Goal: Task Accomplishment & Management: Complete application form

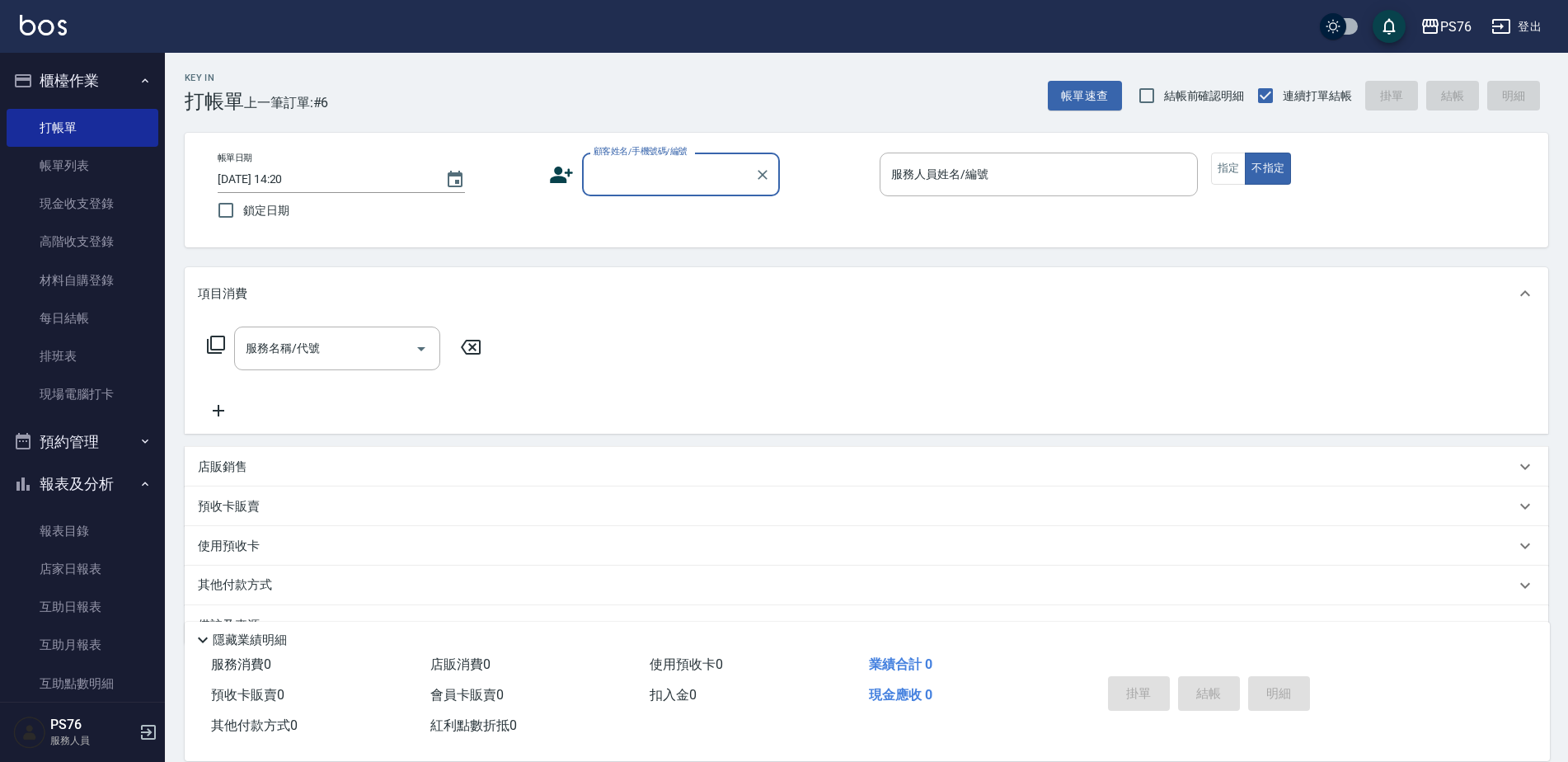
click at [677, 167] on input "顧客姓名/手機號碼/編號" at bounding box center [669, 174] width 158 height 29
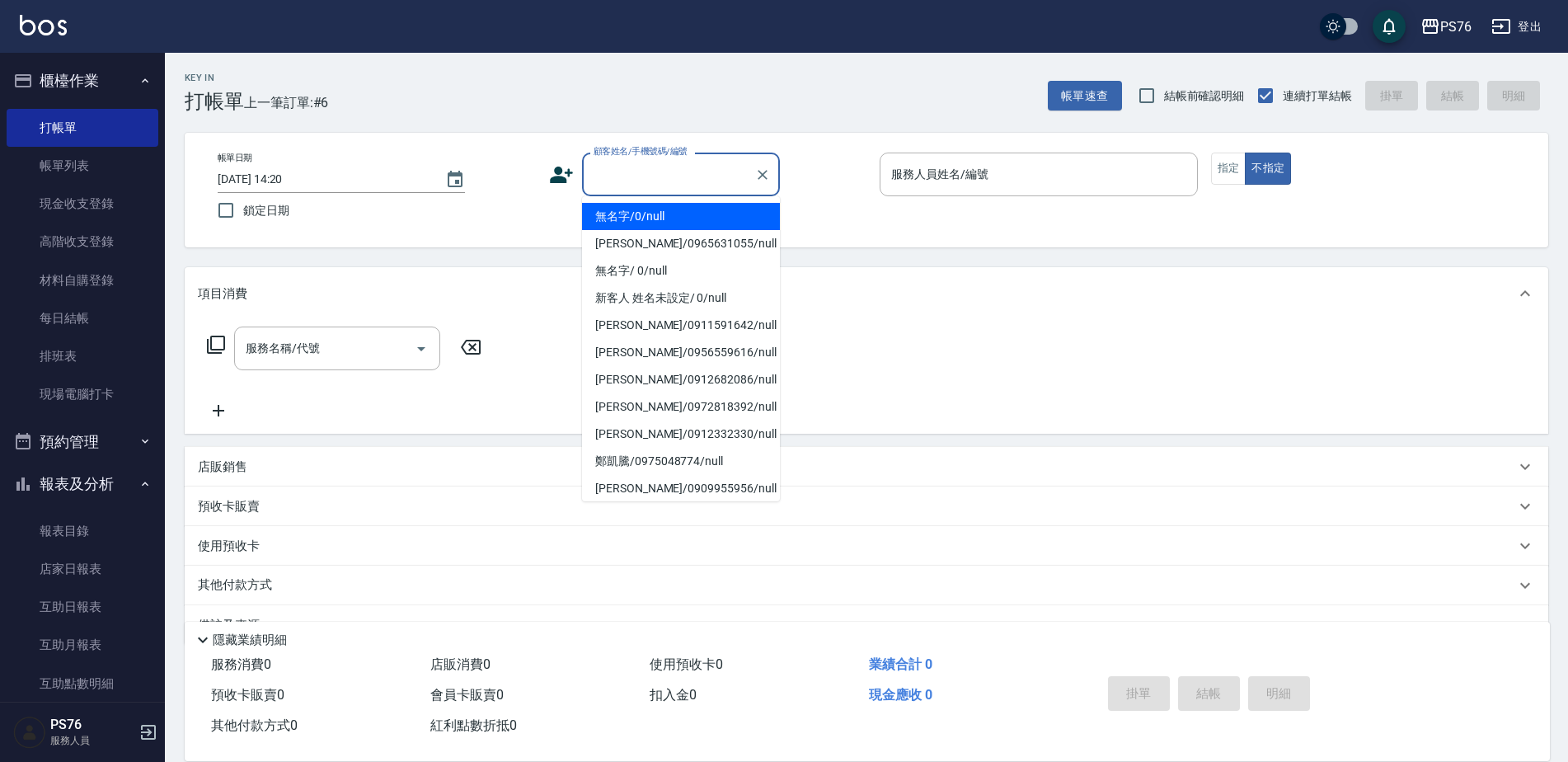
type input "無名字/0/null"
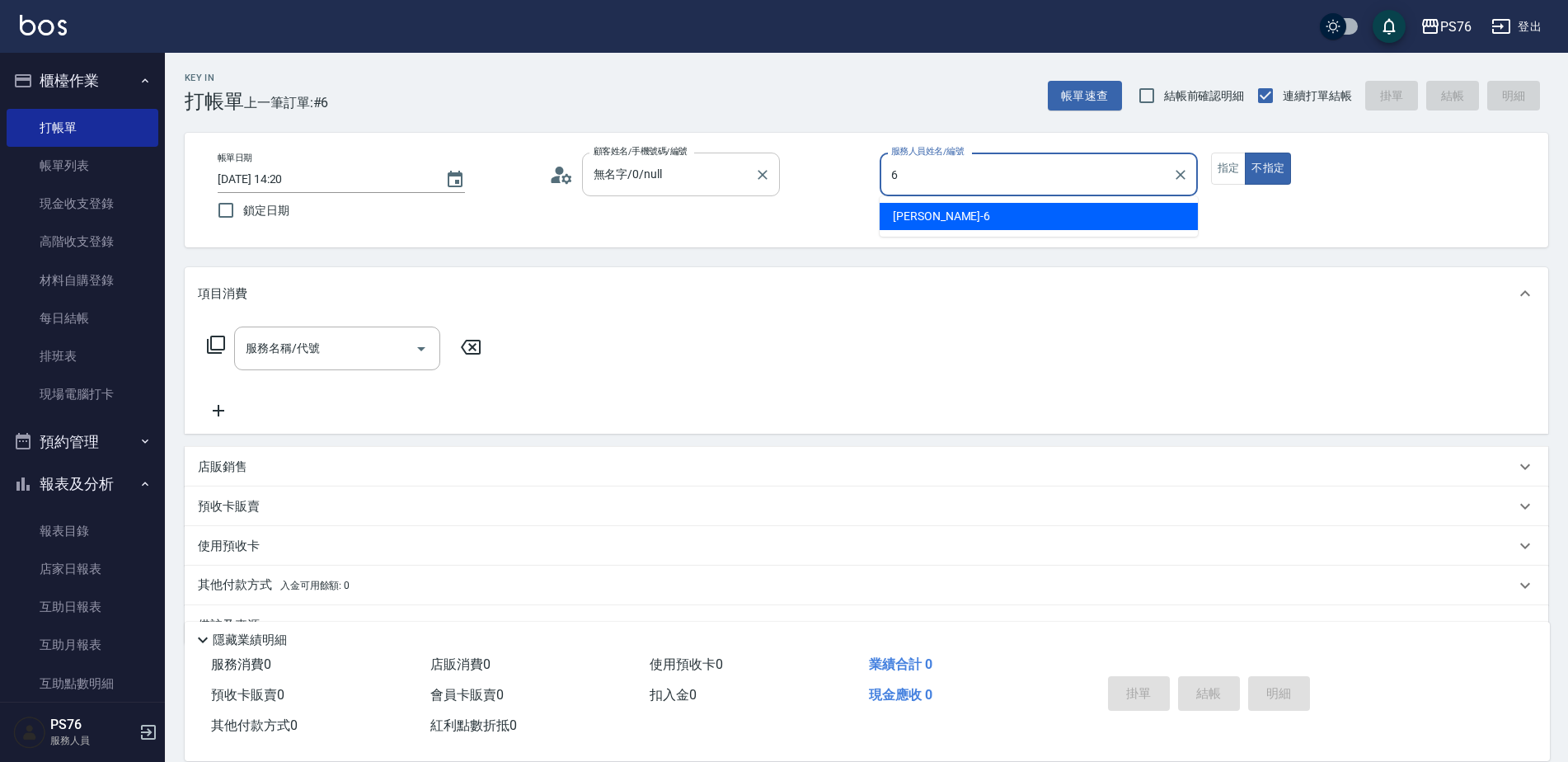
type input "[PERSON_NAME]-6"
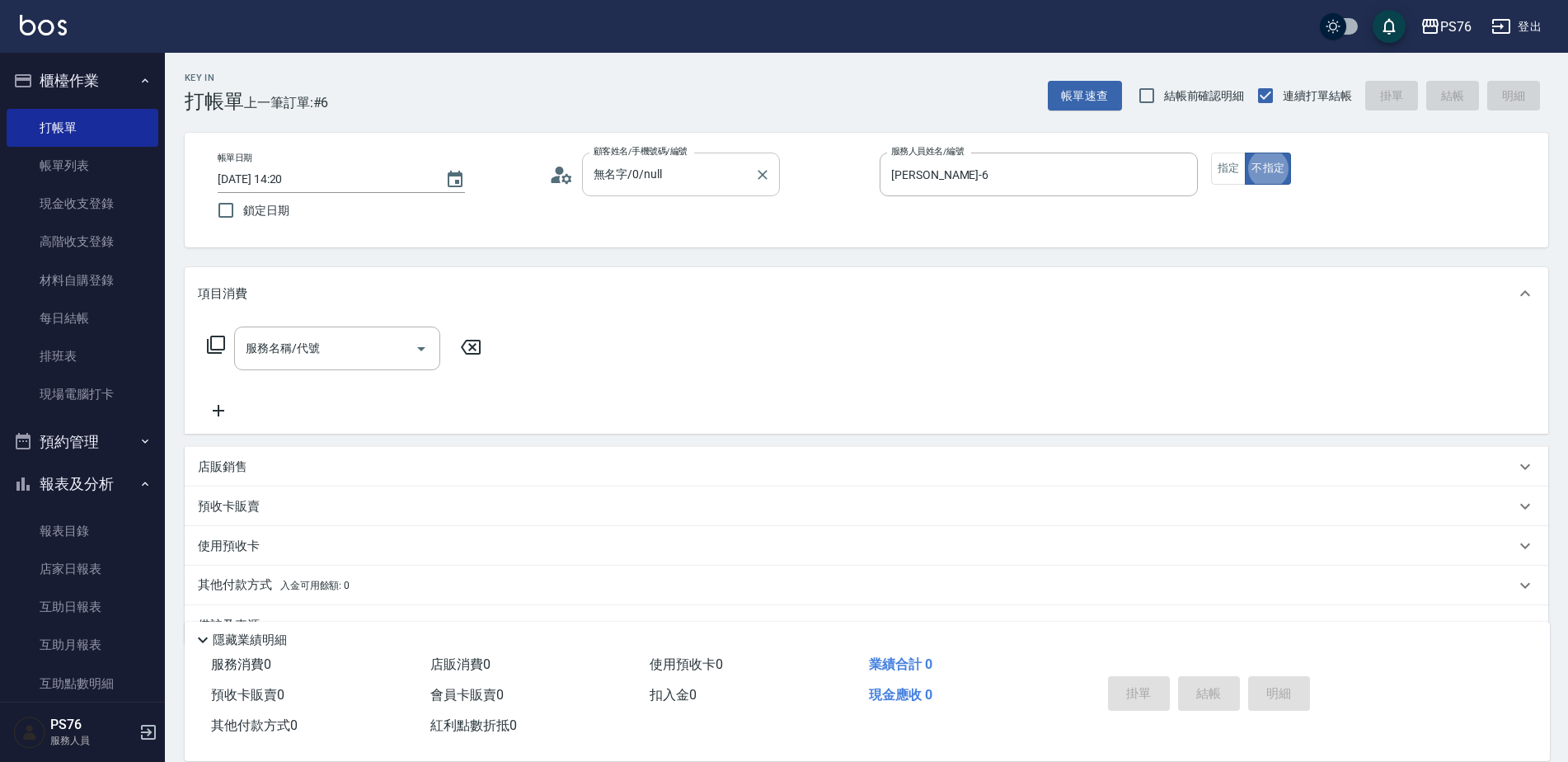
type button "false"
click at [350, 338] on input "服務名稱/代號" at bounding box center [325, 349] width 167 height 29
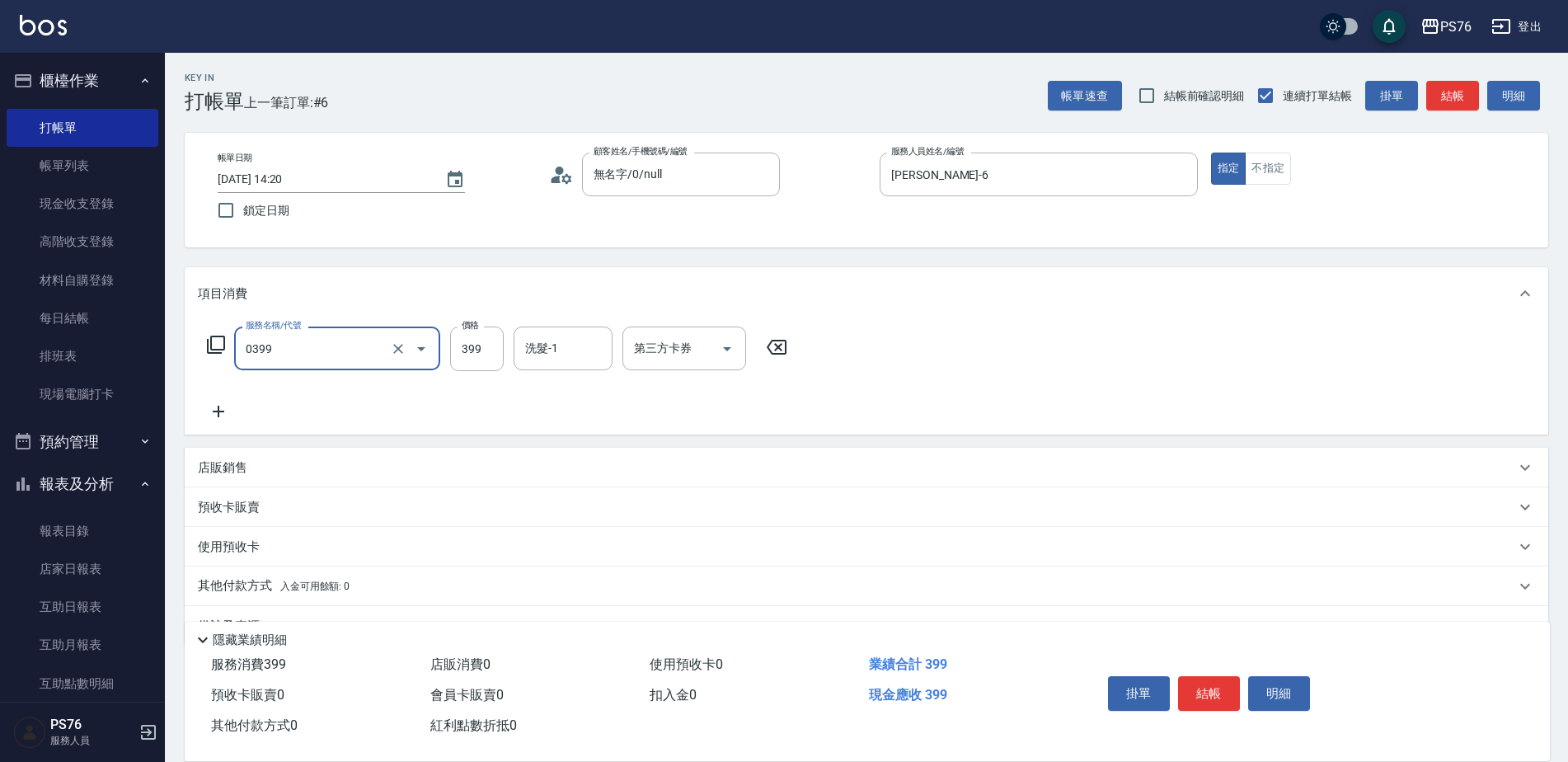
type input "海鹽399(0399)"
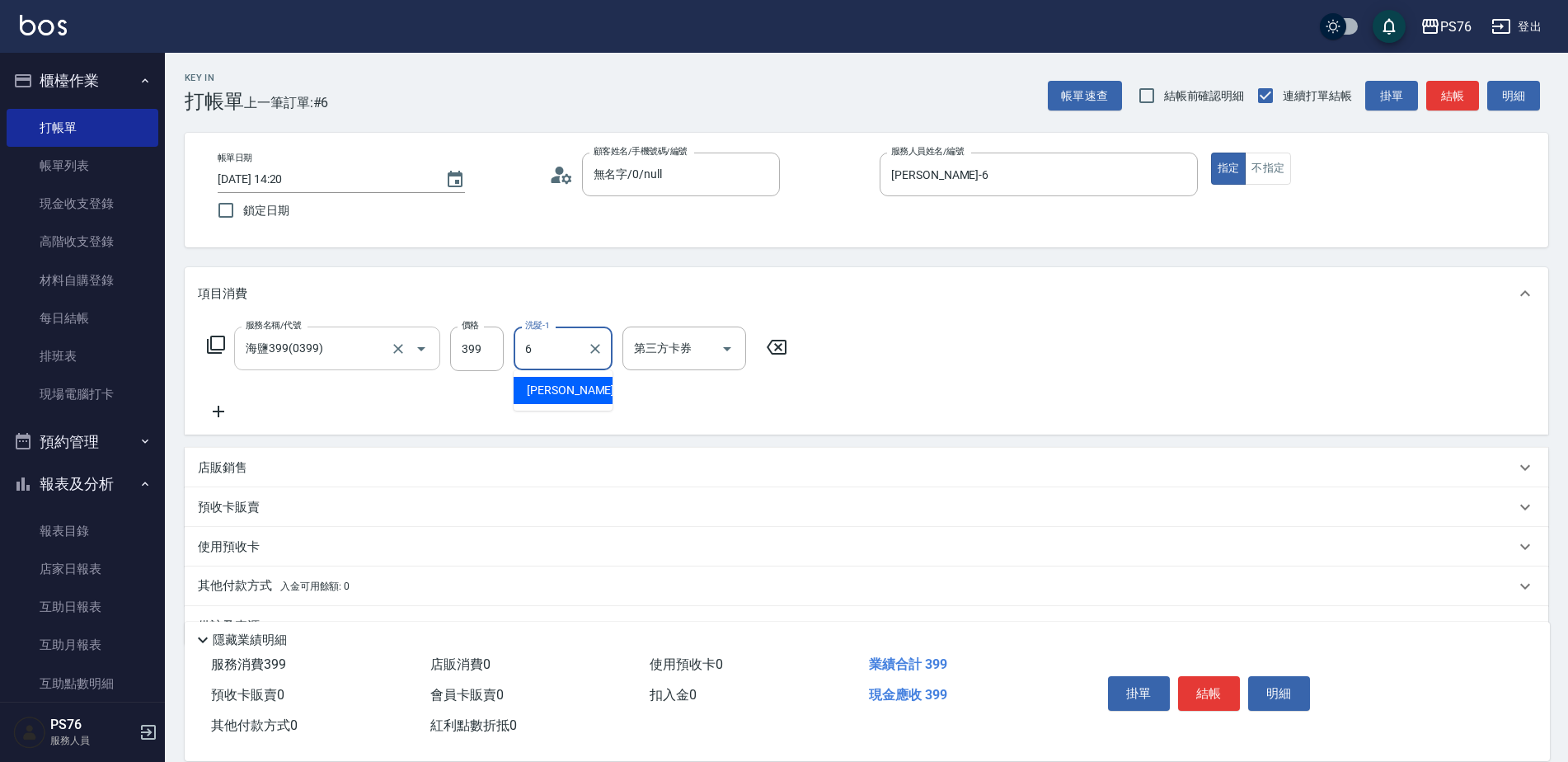
type input "[PERSON_NAME]-6"
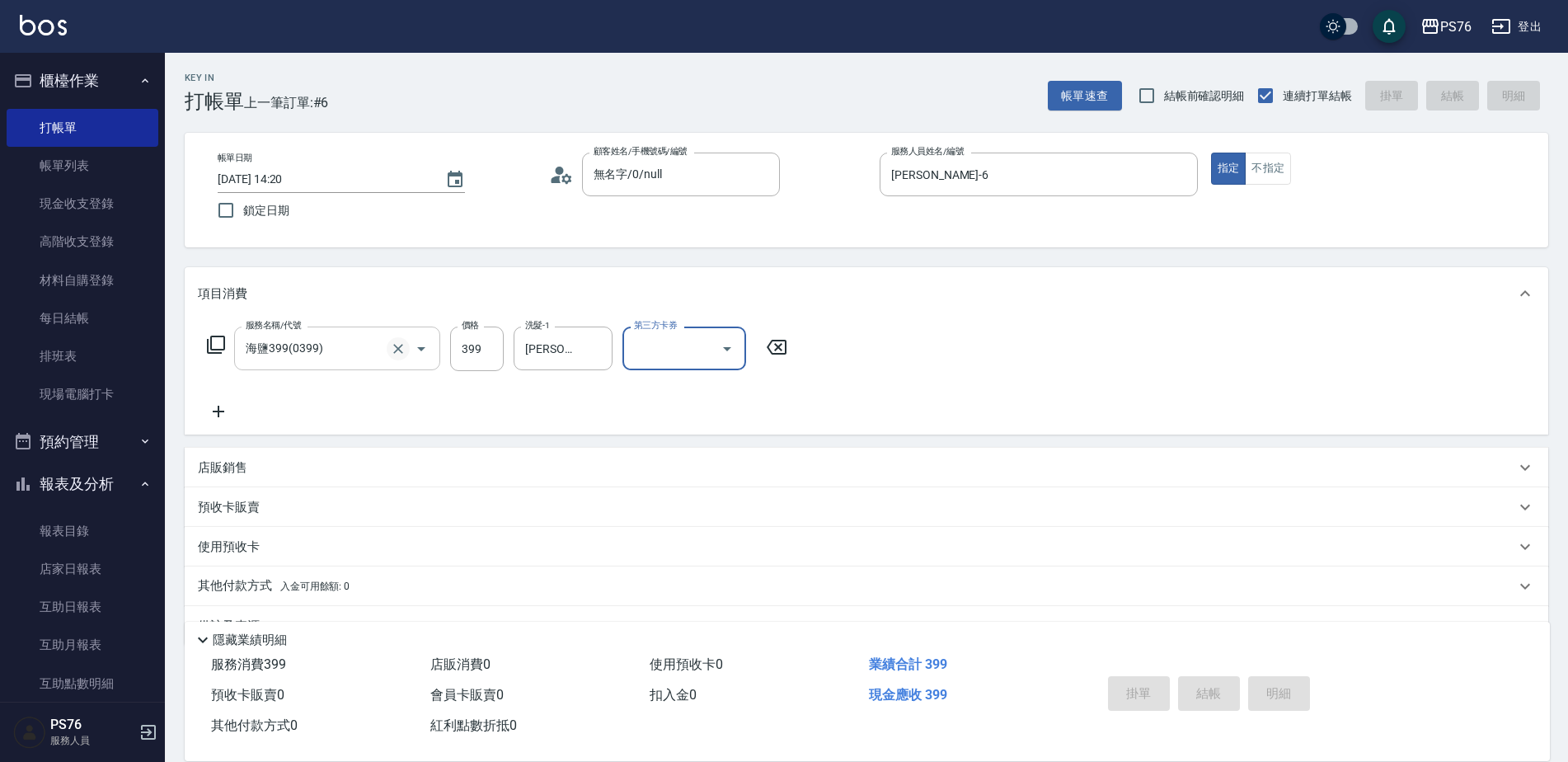
type input "[DATE] 17:20"
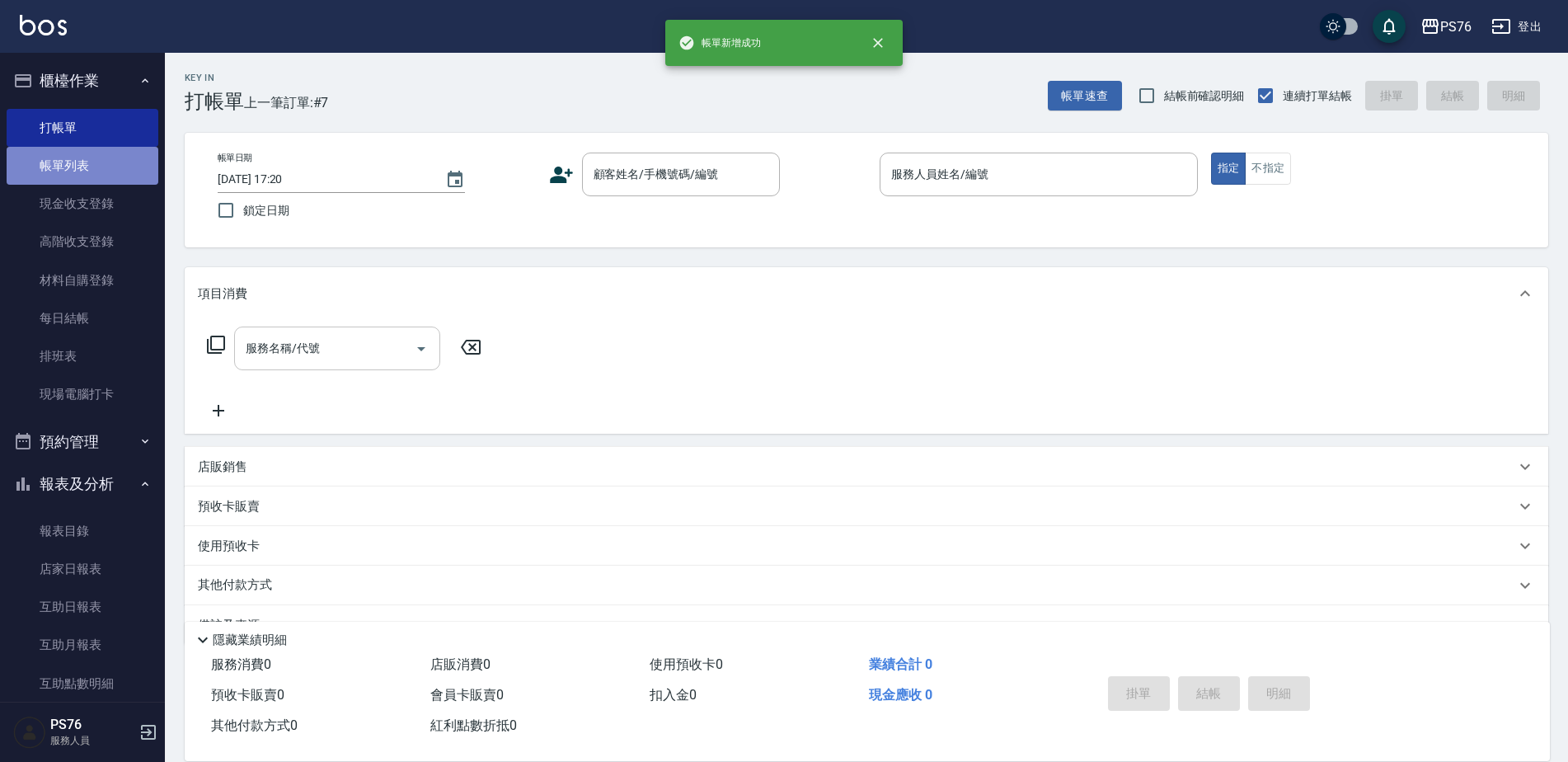
click at [82, 160] on link "帳單列表" at bounding box center [82, 166] width 152 height 38
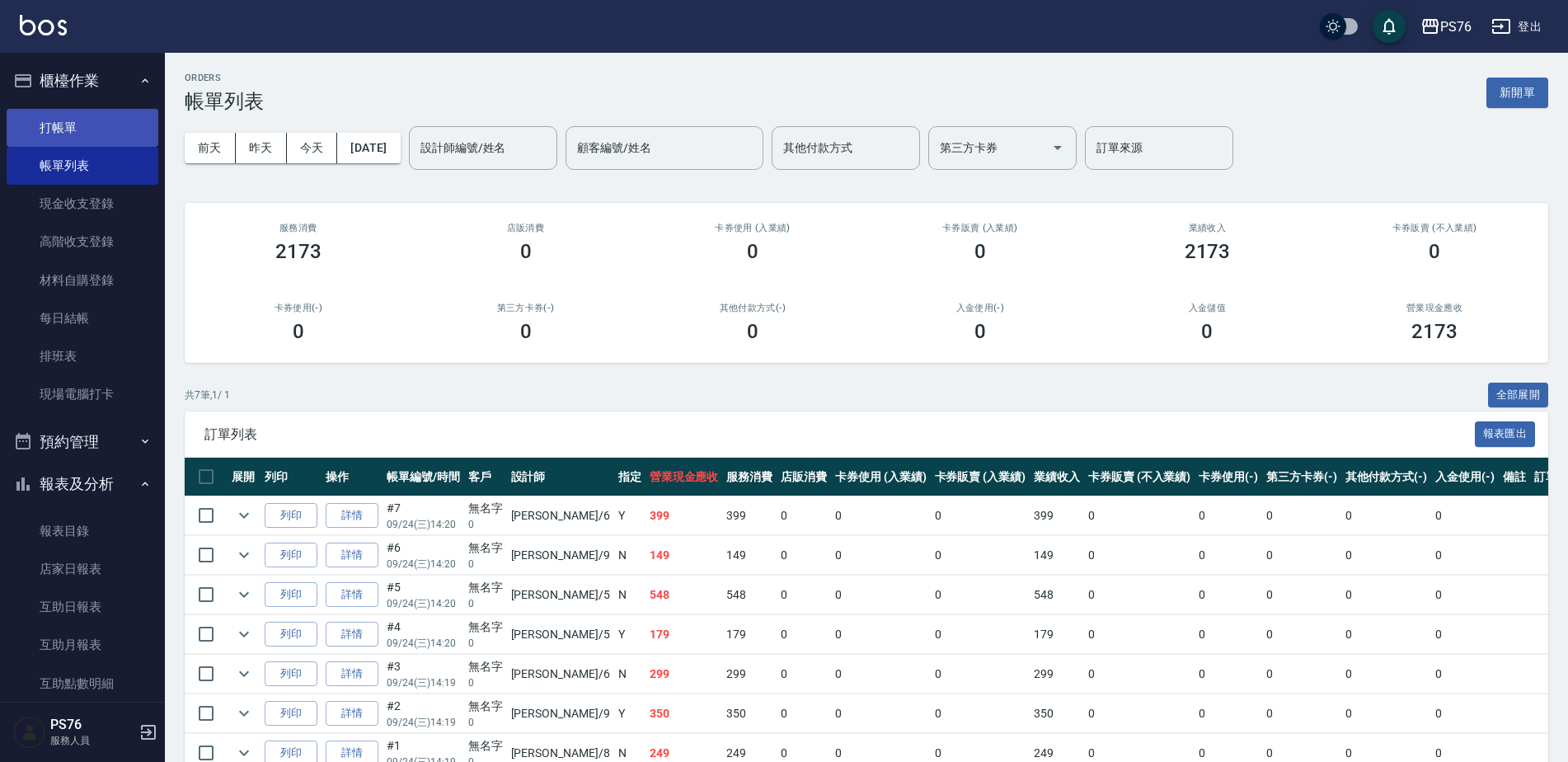
click at [99, 121] on link "打帳單" at bounding box center [82, 128] width 152 height 38
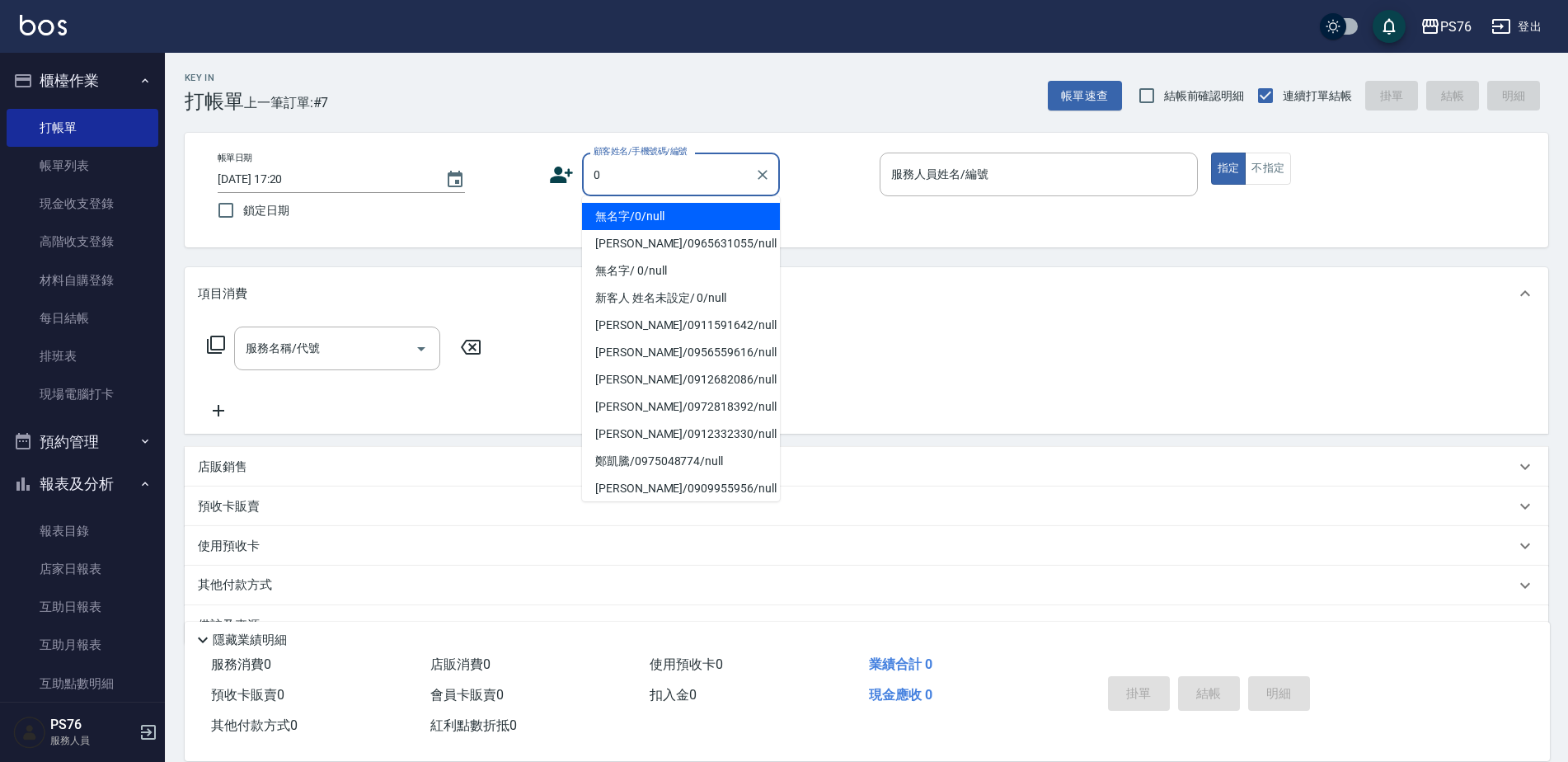
type input "無名字/0/null"
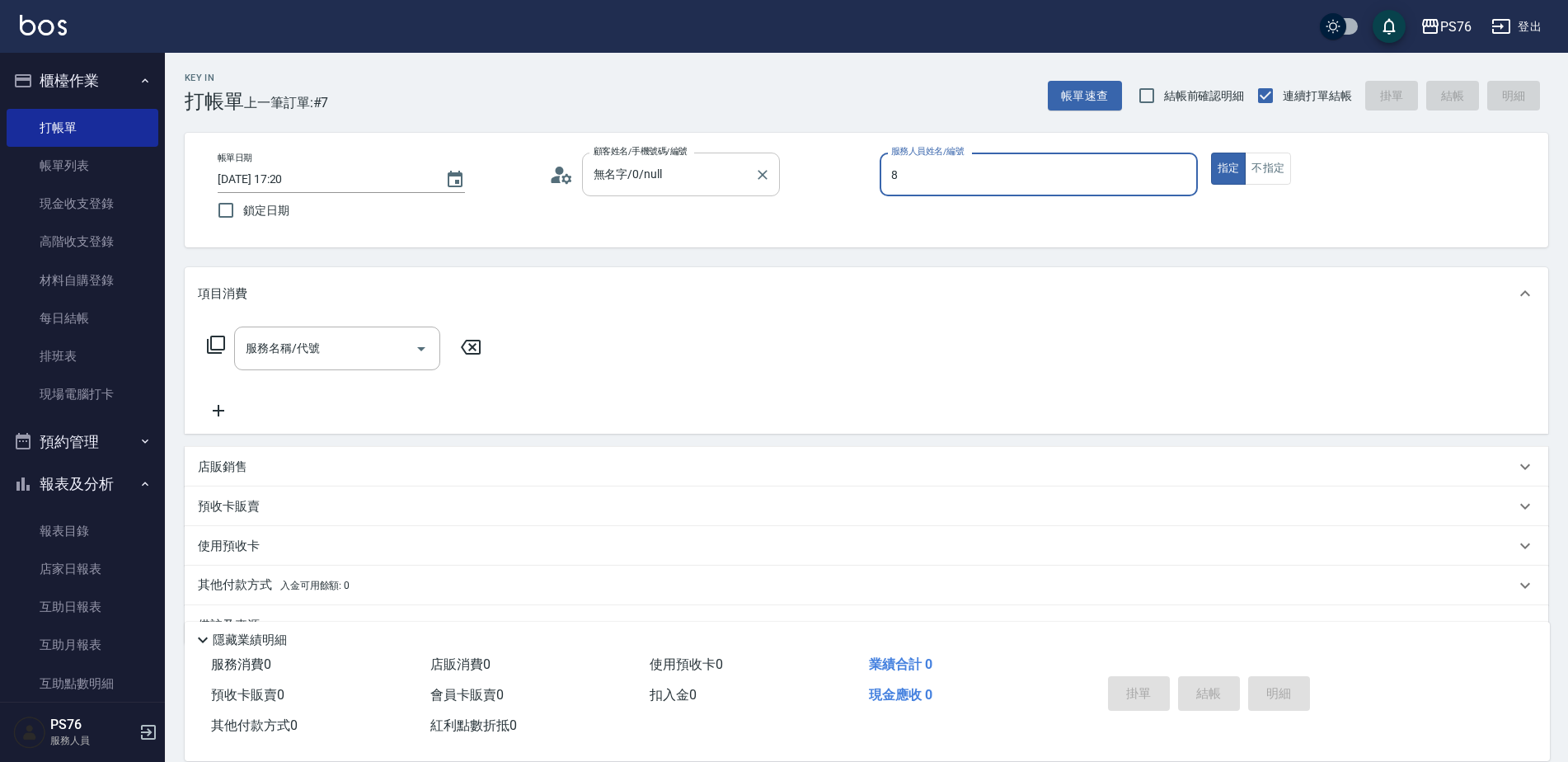
type input "[PERSON_NAME]-8"
type button "true"
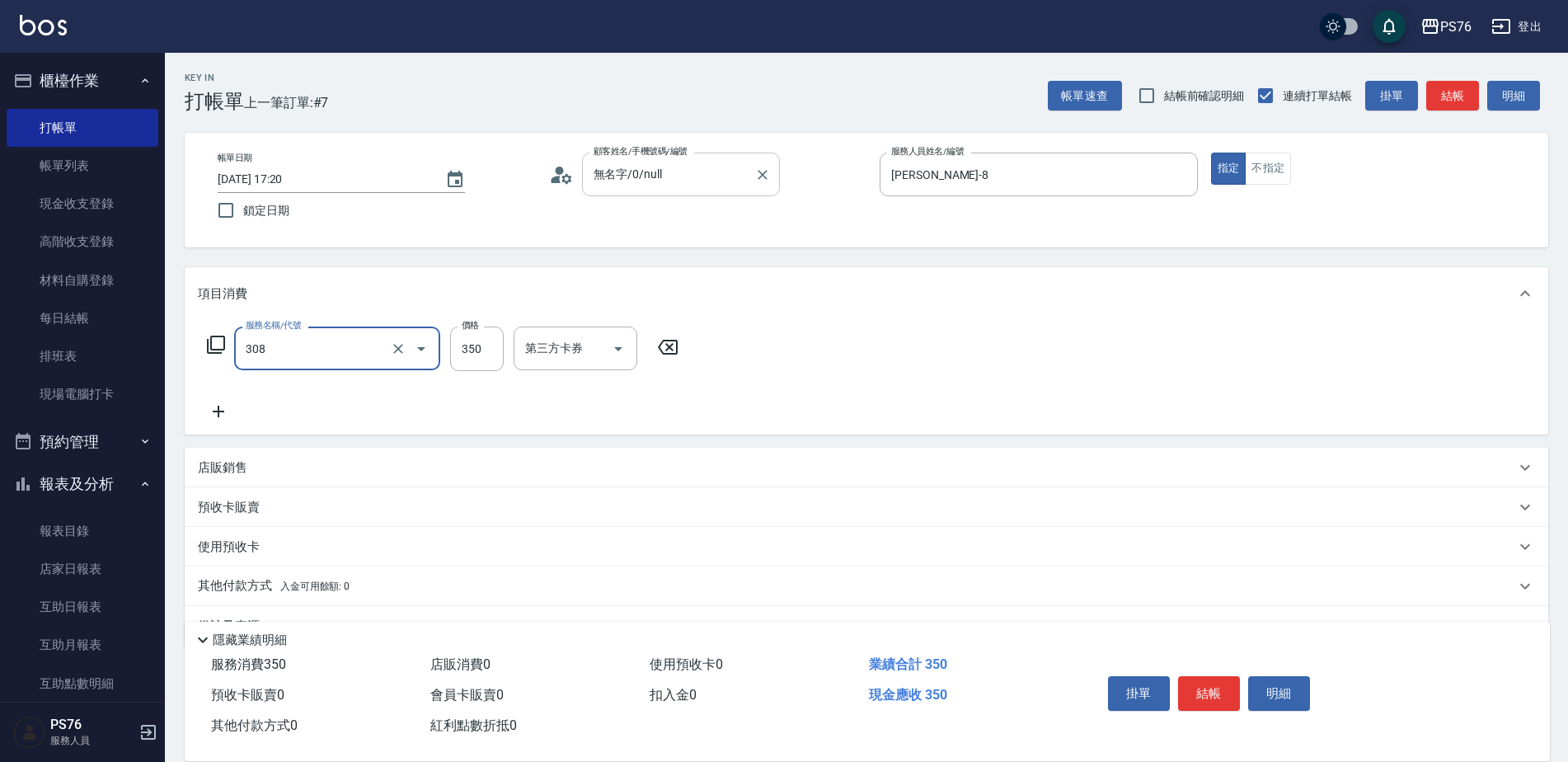
type input "洗+剪(308)"
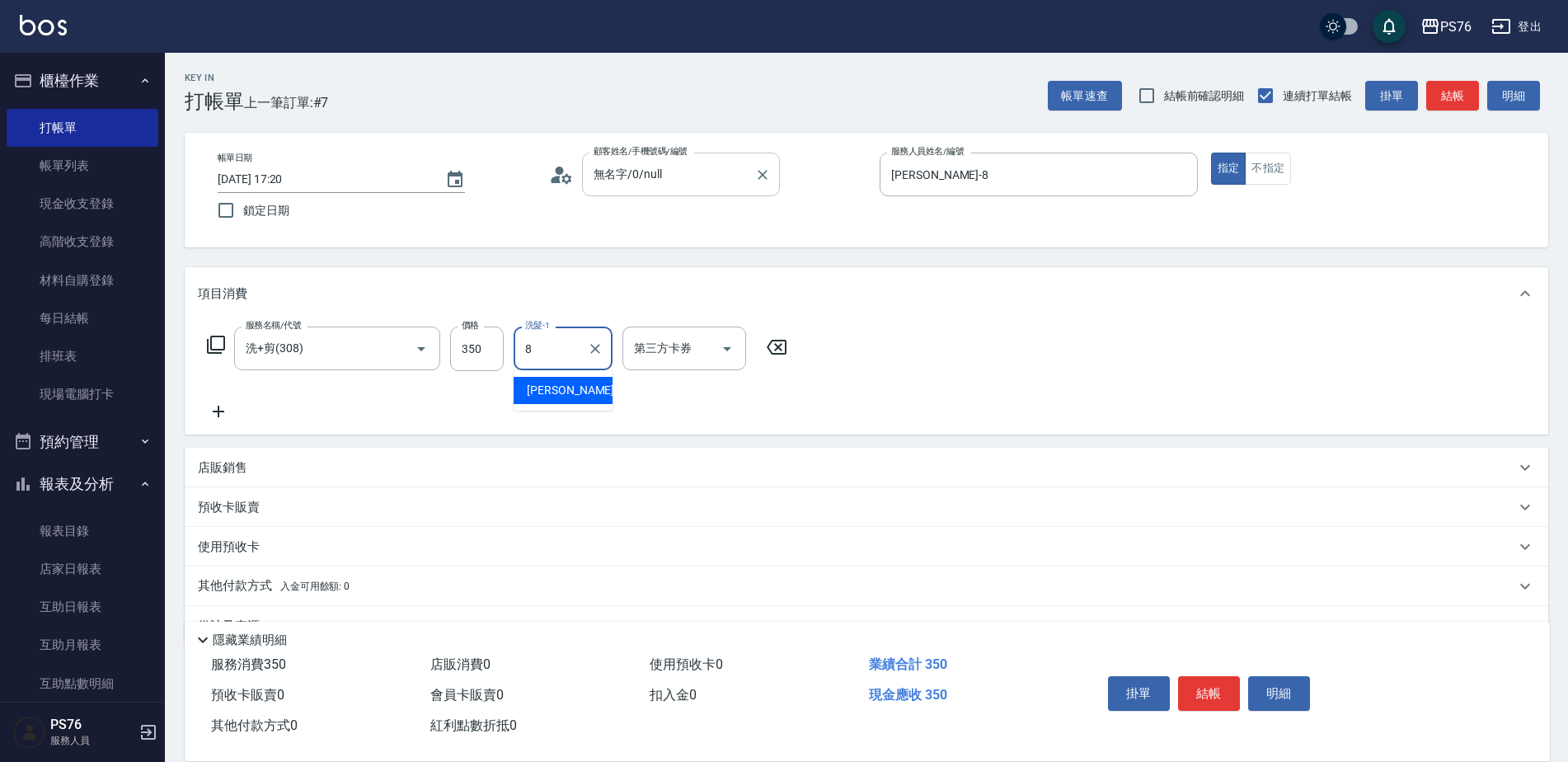
type input "[PERSON_NAME]-8"
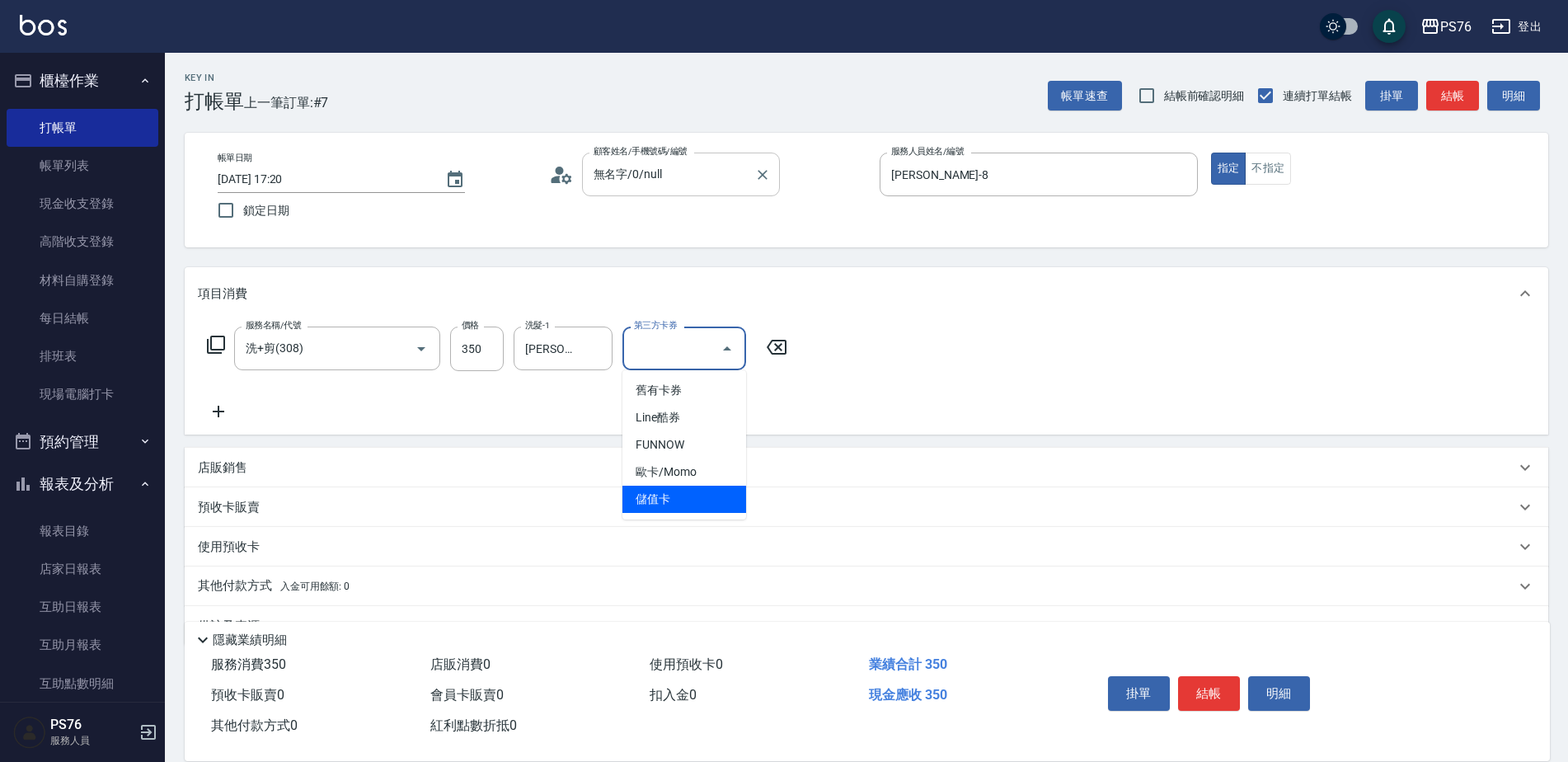
type input "儲值卡"
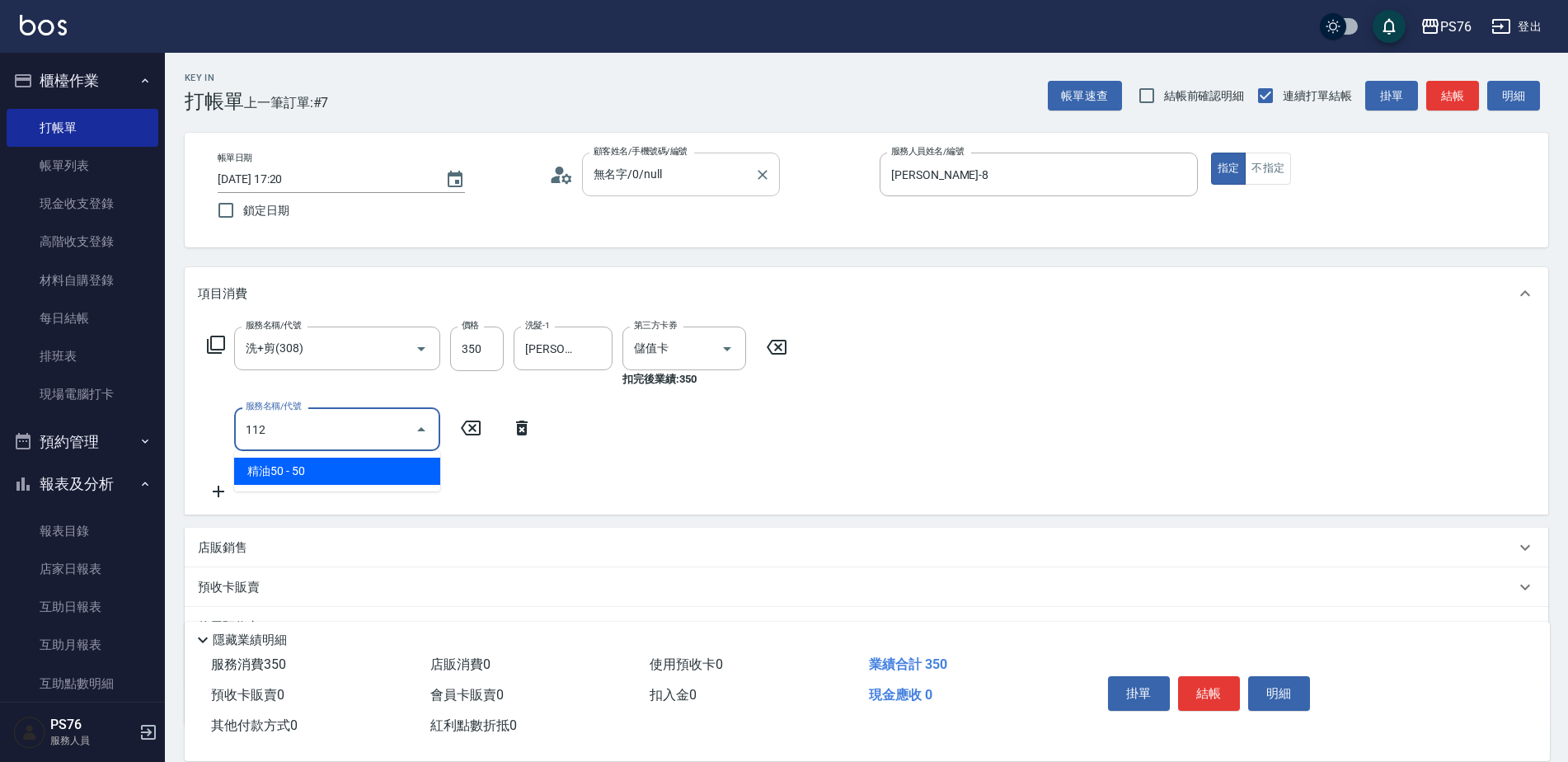
type input "精油50(112)"
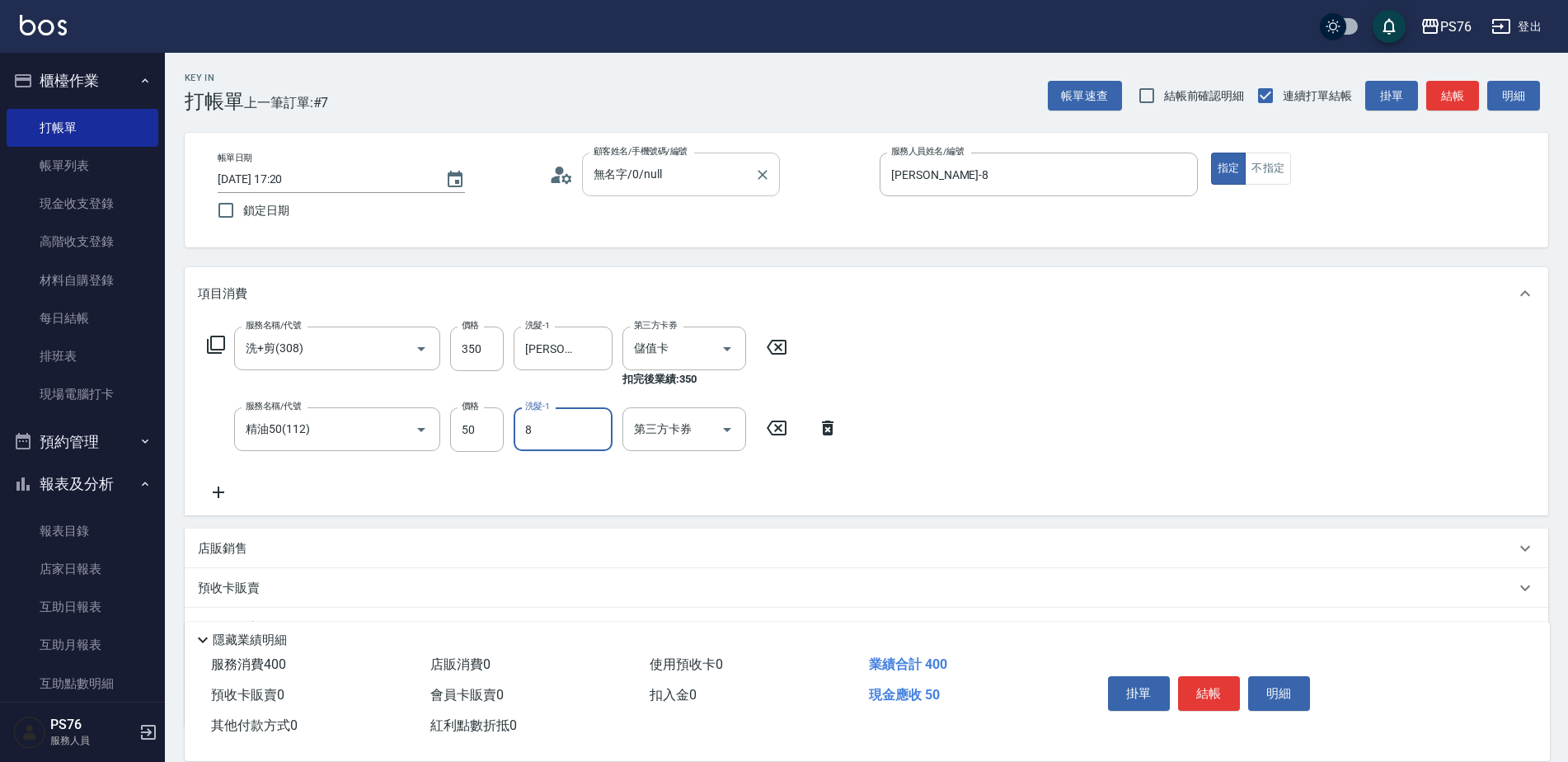
type input "[PERSON_NAME]-8"
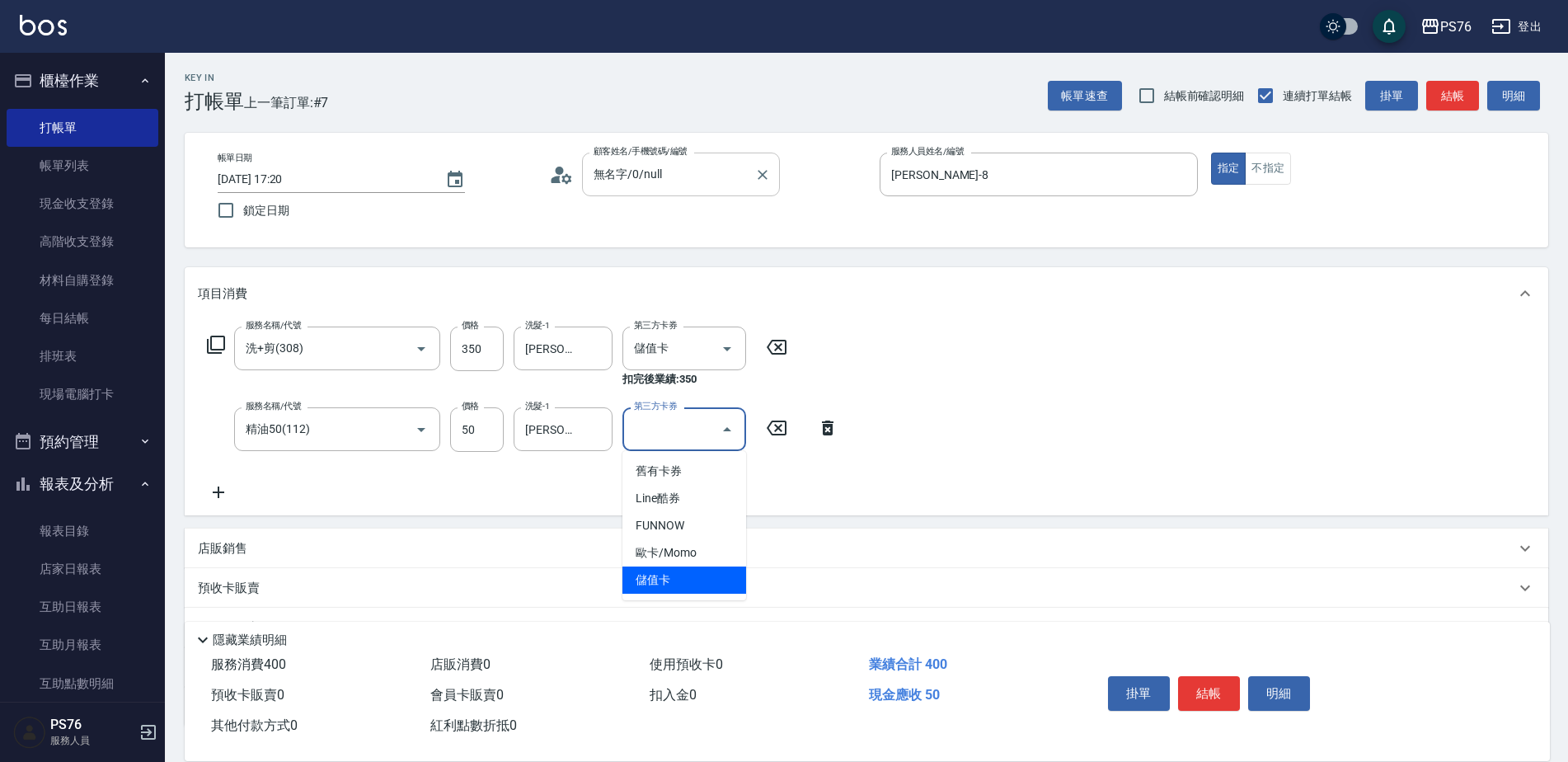
type input "儲值卡"
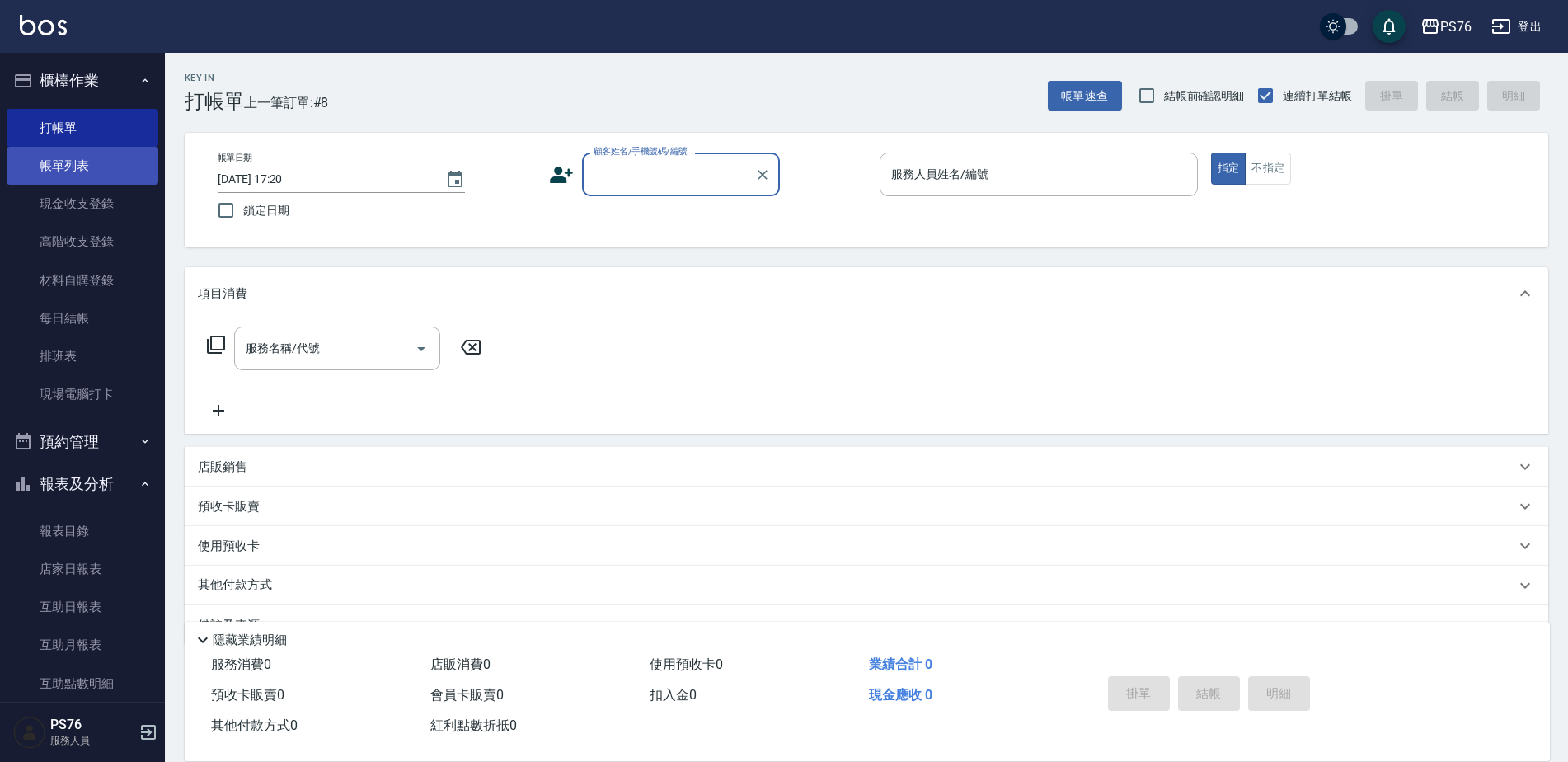
click at [140, 178] on link "帳單列表" at bounding box center [82, 166] width 152 height 38
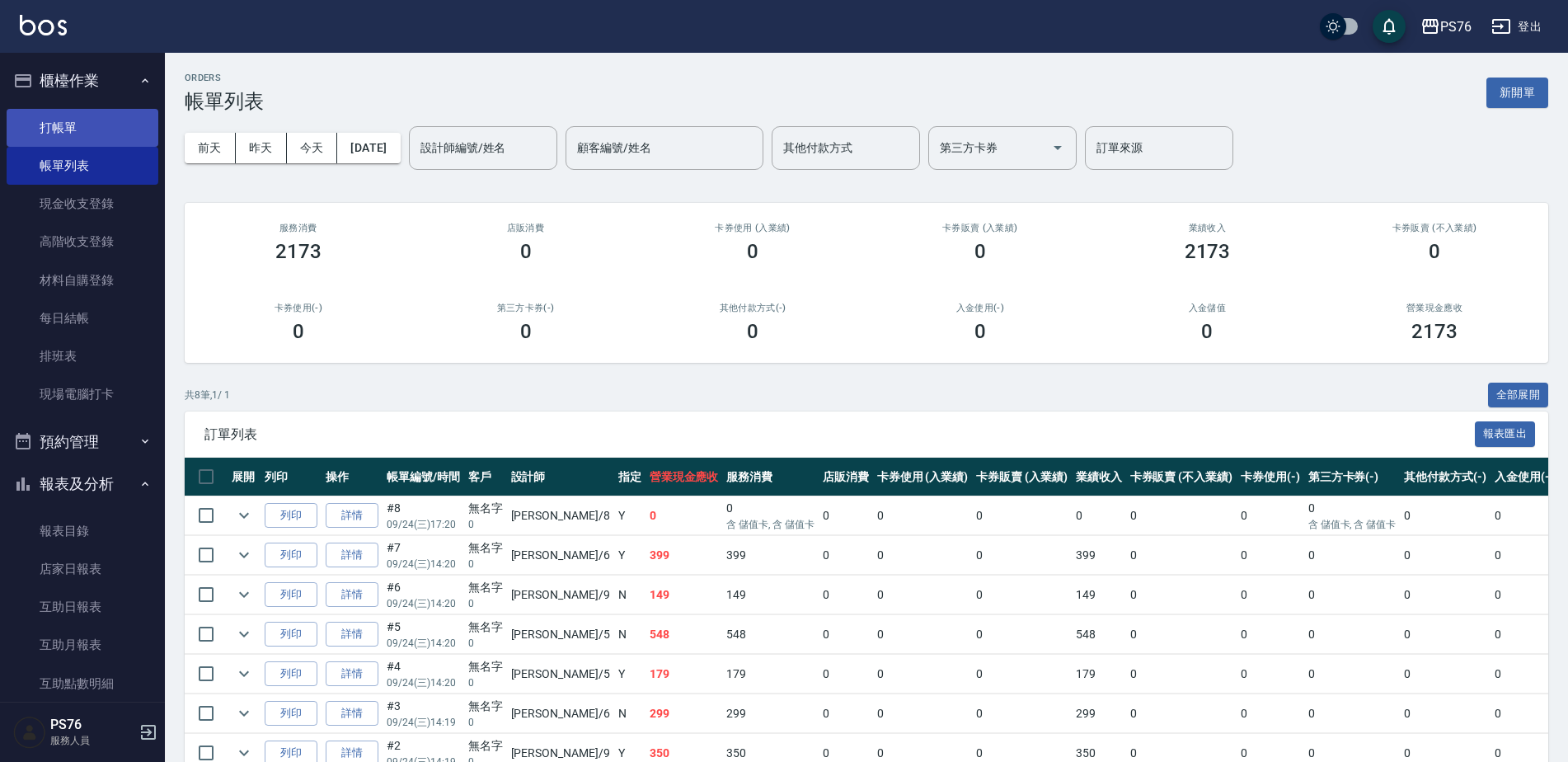
click at [84, 135] on link "打帳單" at bounding box center [82, 128] width 152 height 38
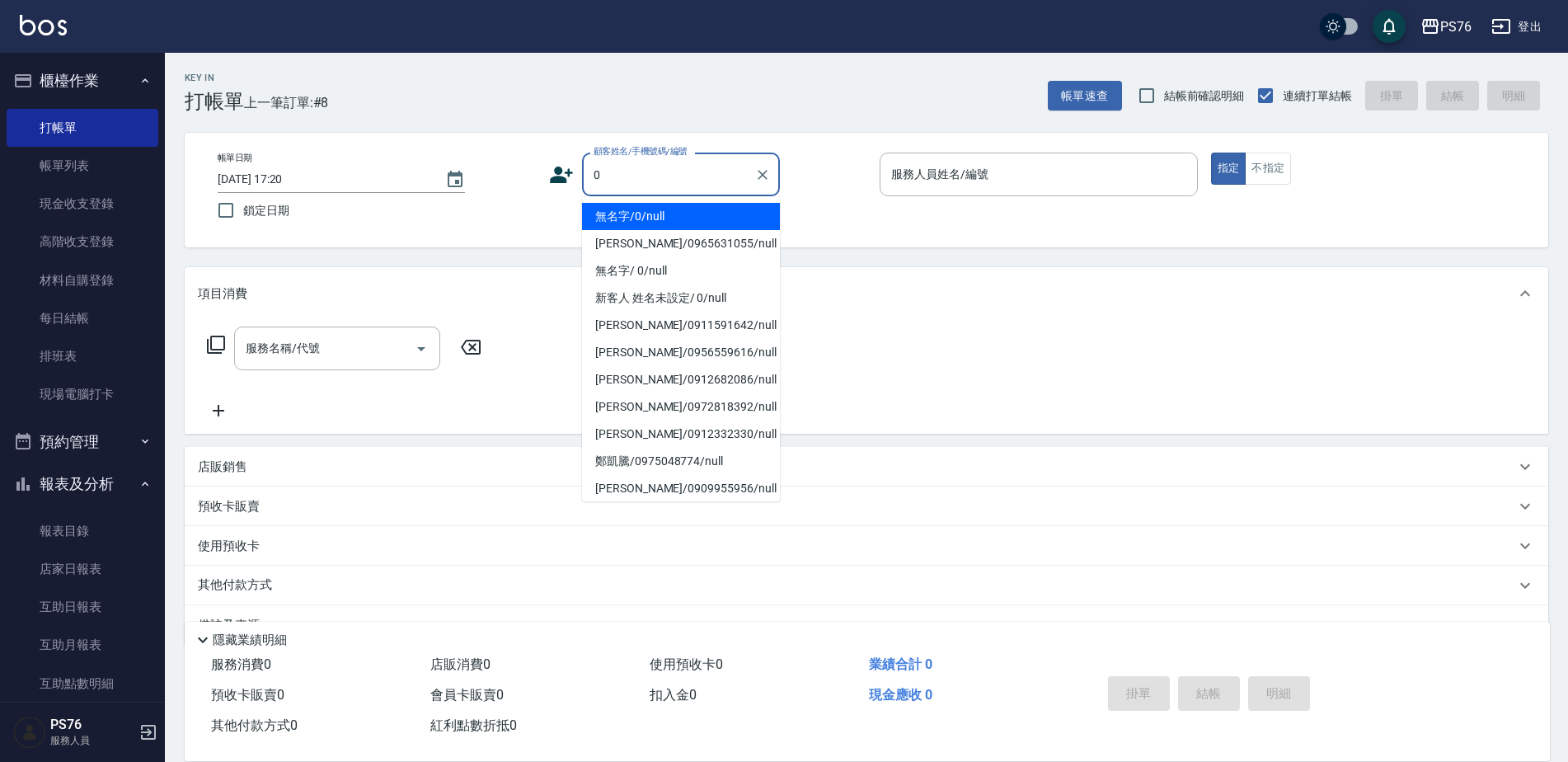
type input "無名字/0/null"
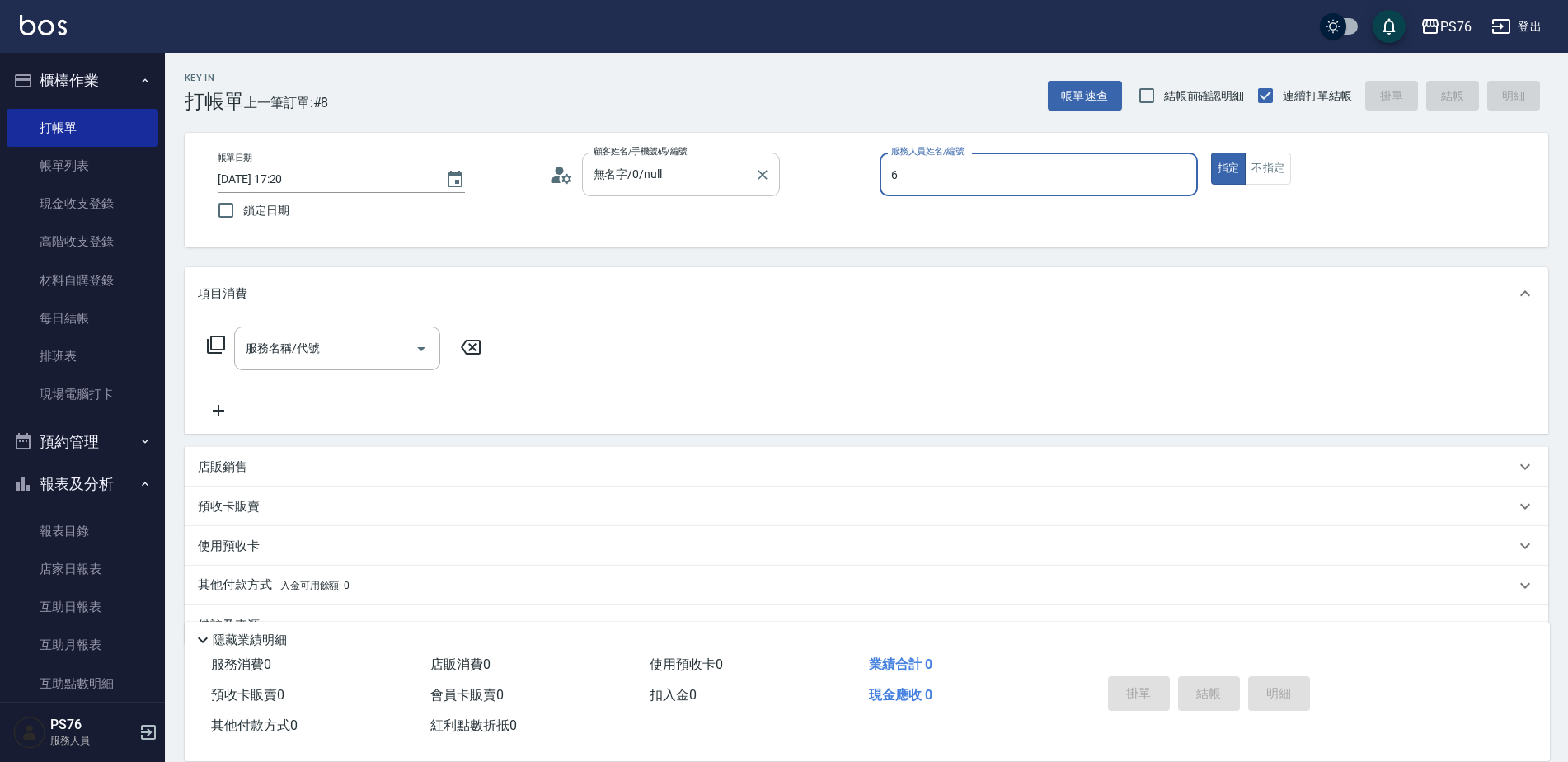
type input "[PERSON_NAME]-6"
type button "true"
click at [352, 347] on input "服務名稱/代號" at bounding box center [325, 349] width 167 height 29
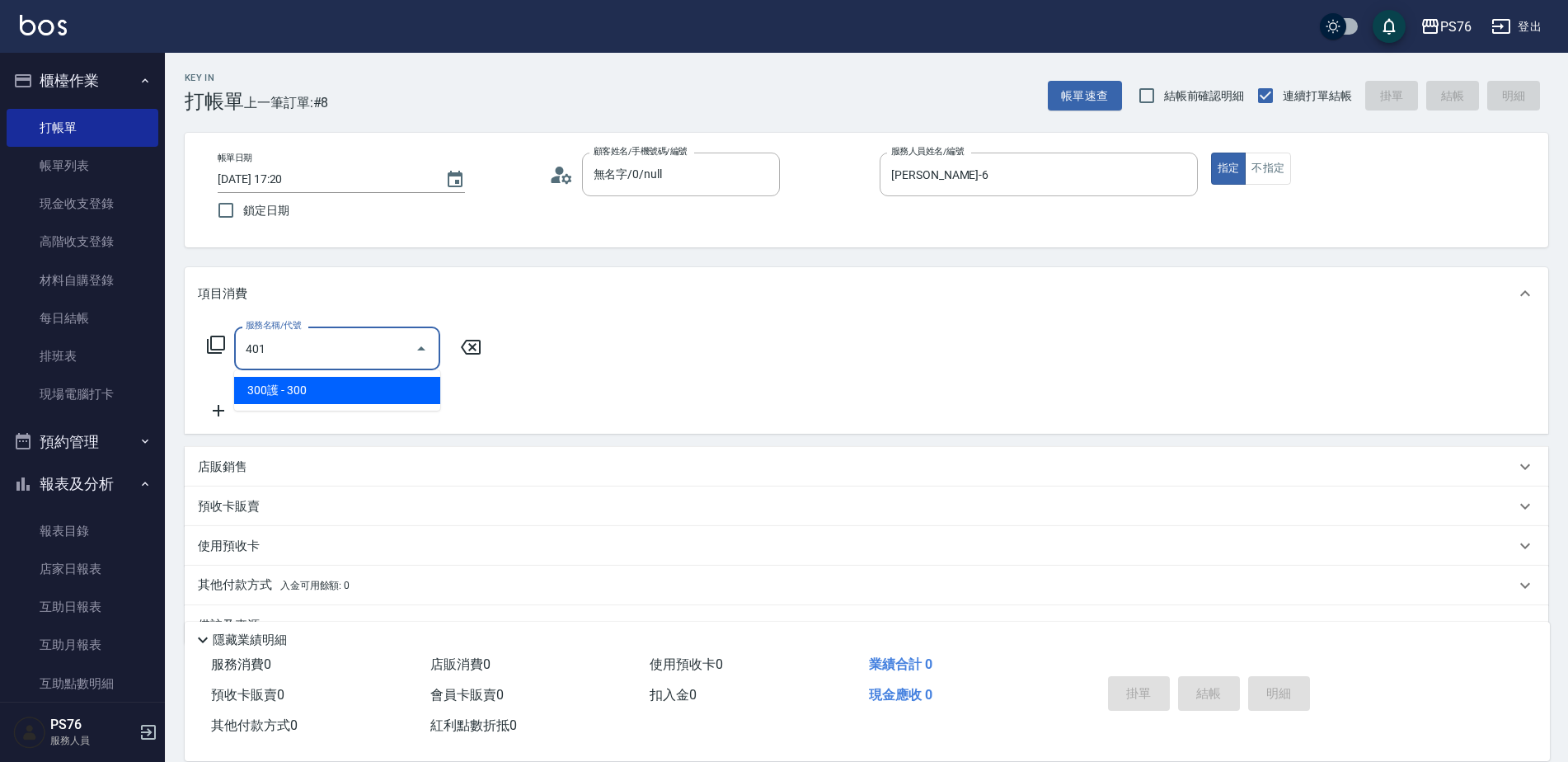
type input "300護(401)"
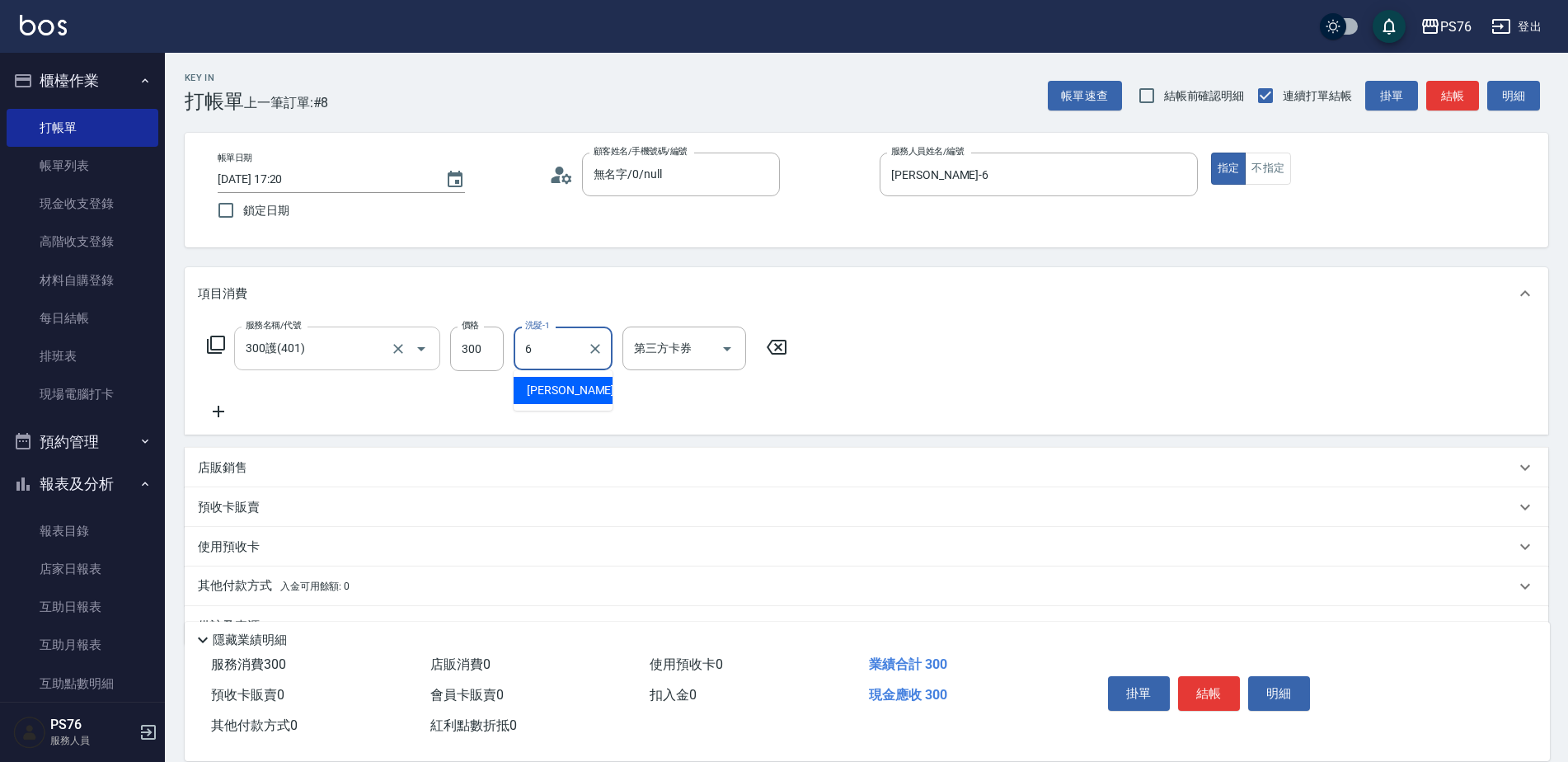
type input "[PERSON_NAME]-6"
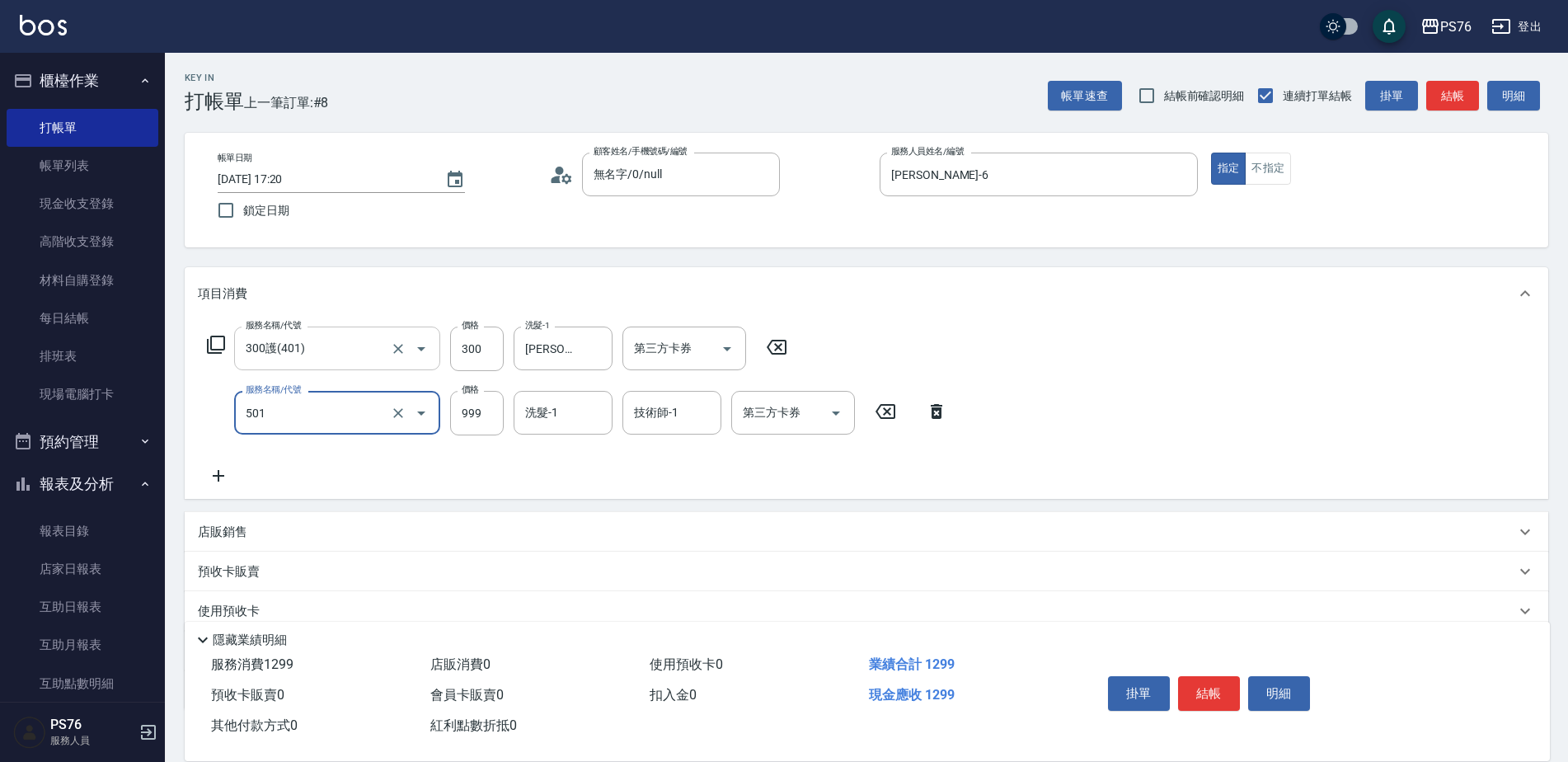
type input "染髮(501)"
type input "1000"
type input "[PERSON_NAME]-6"
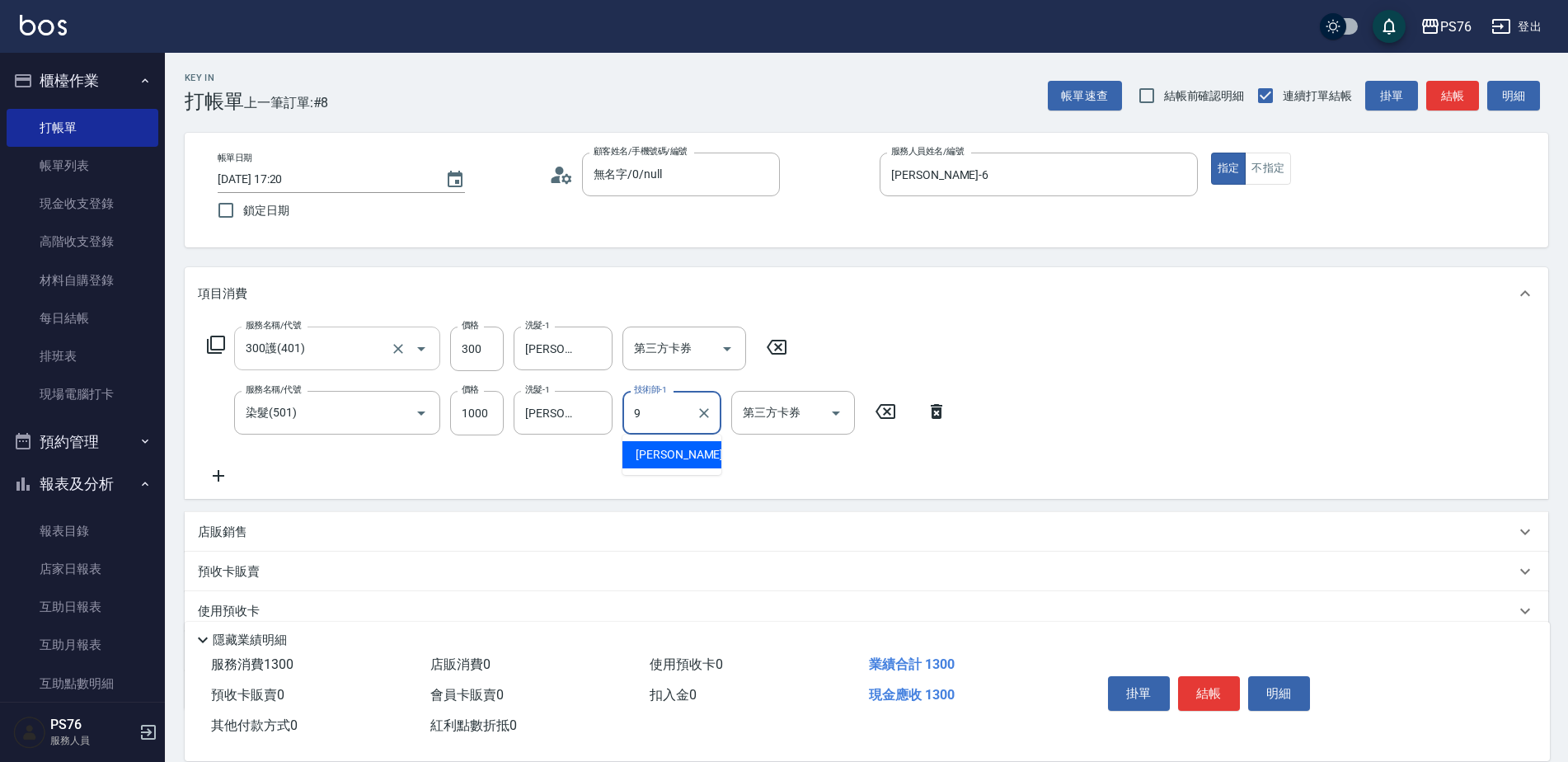
type input "[PERSON_NAME]-9"
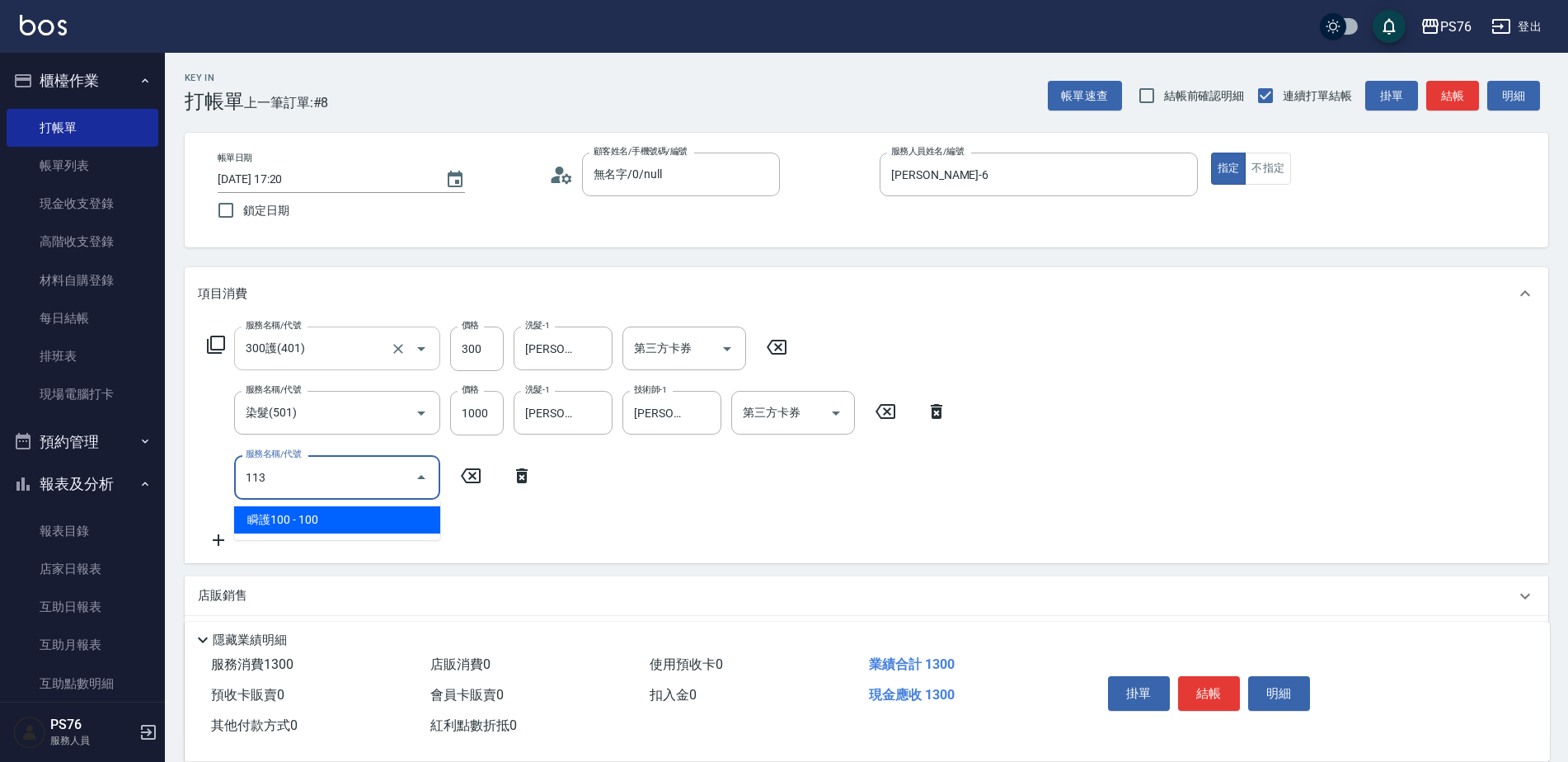
type input "瞬護100(113)"
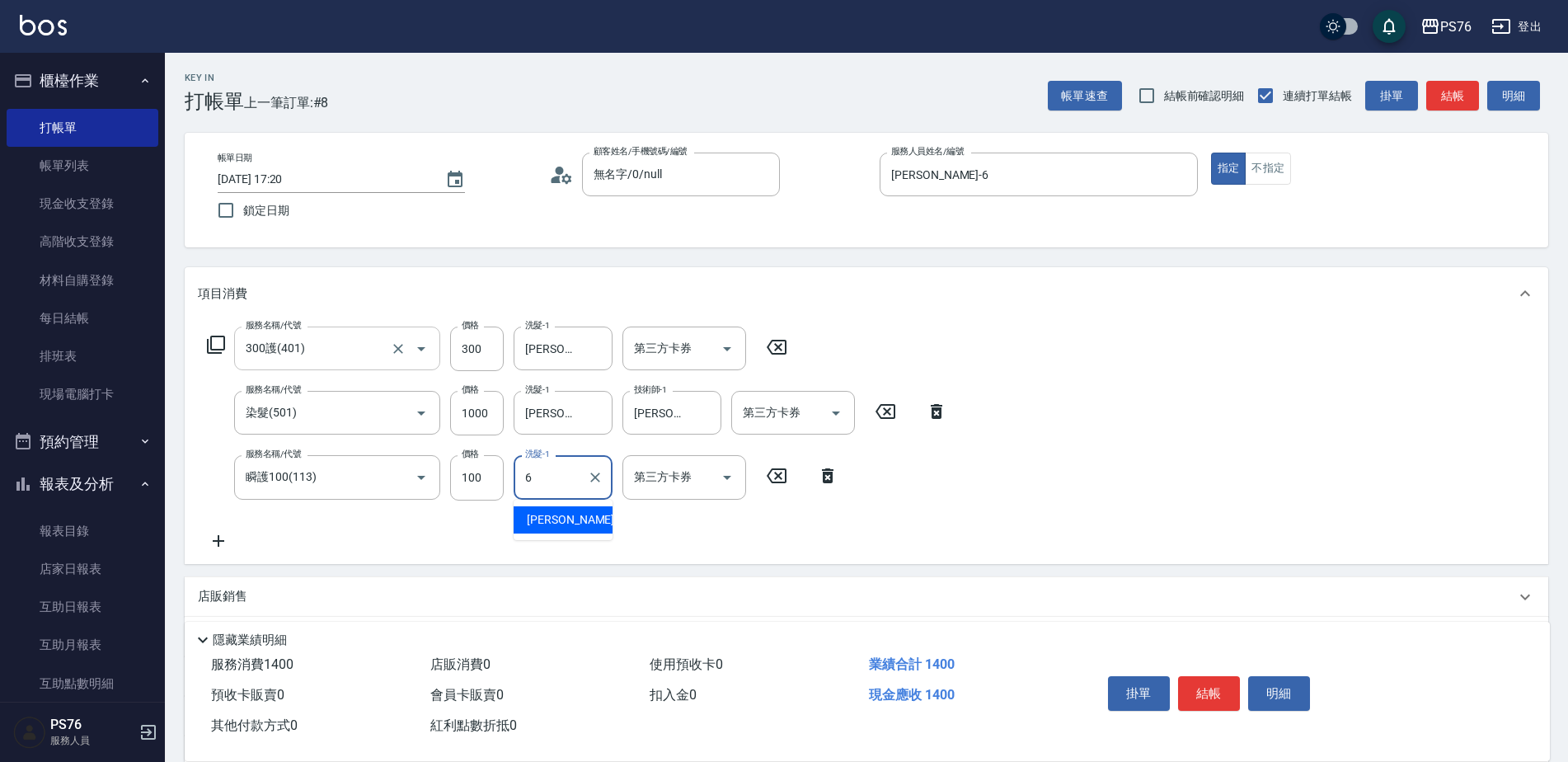
type input "[PERSON_NAME]-6"
click at [285, 600] on div "店販銷售" at bounding box center [856, 597] width 1317 height 17
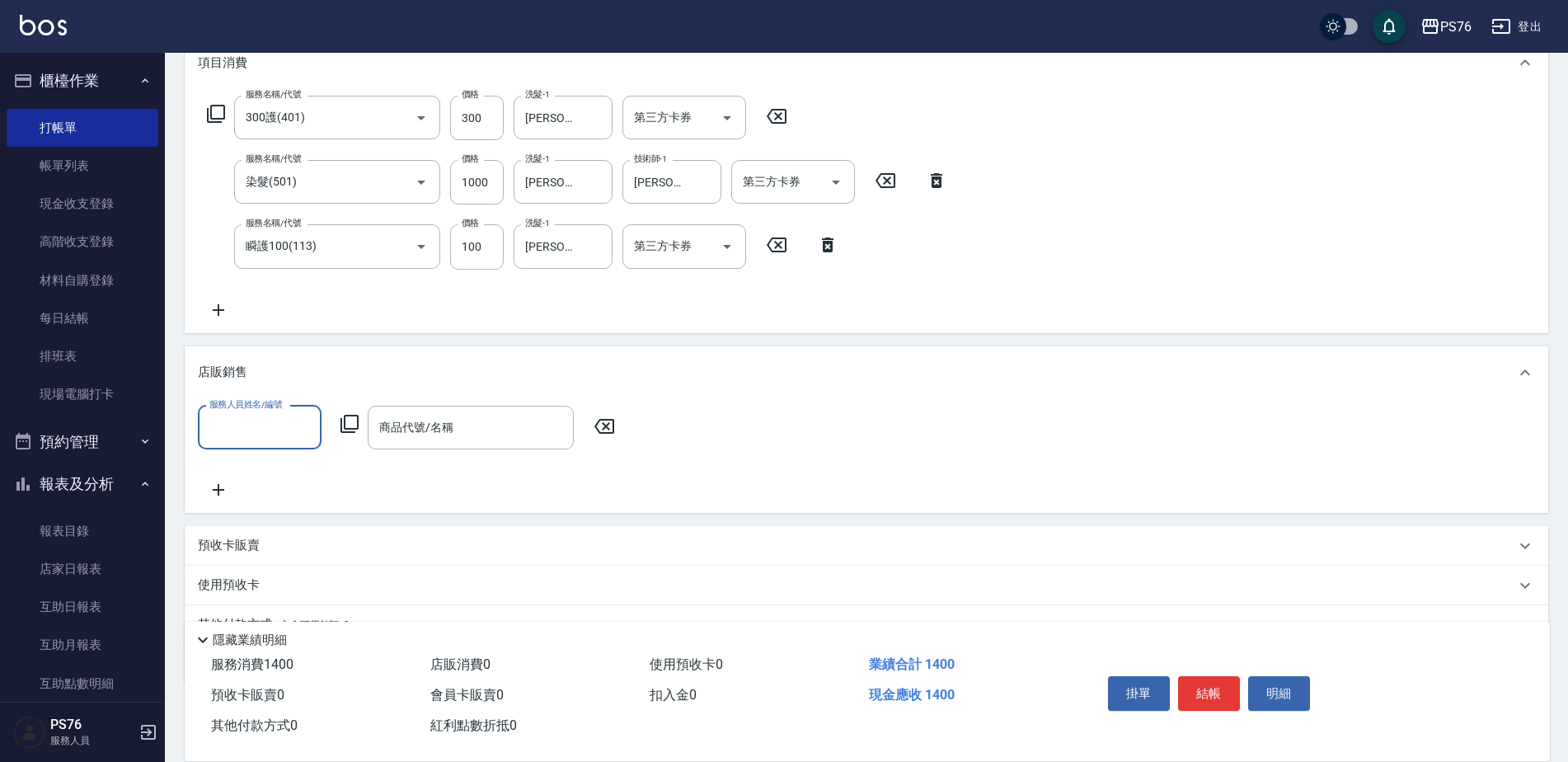
scroll to position [247, 0]
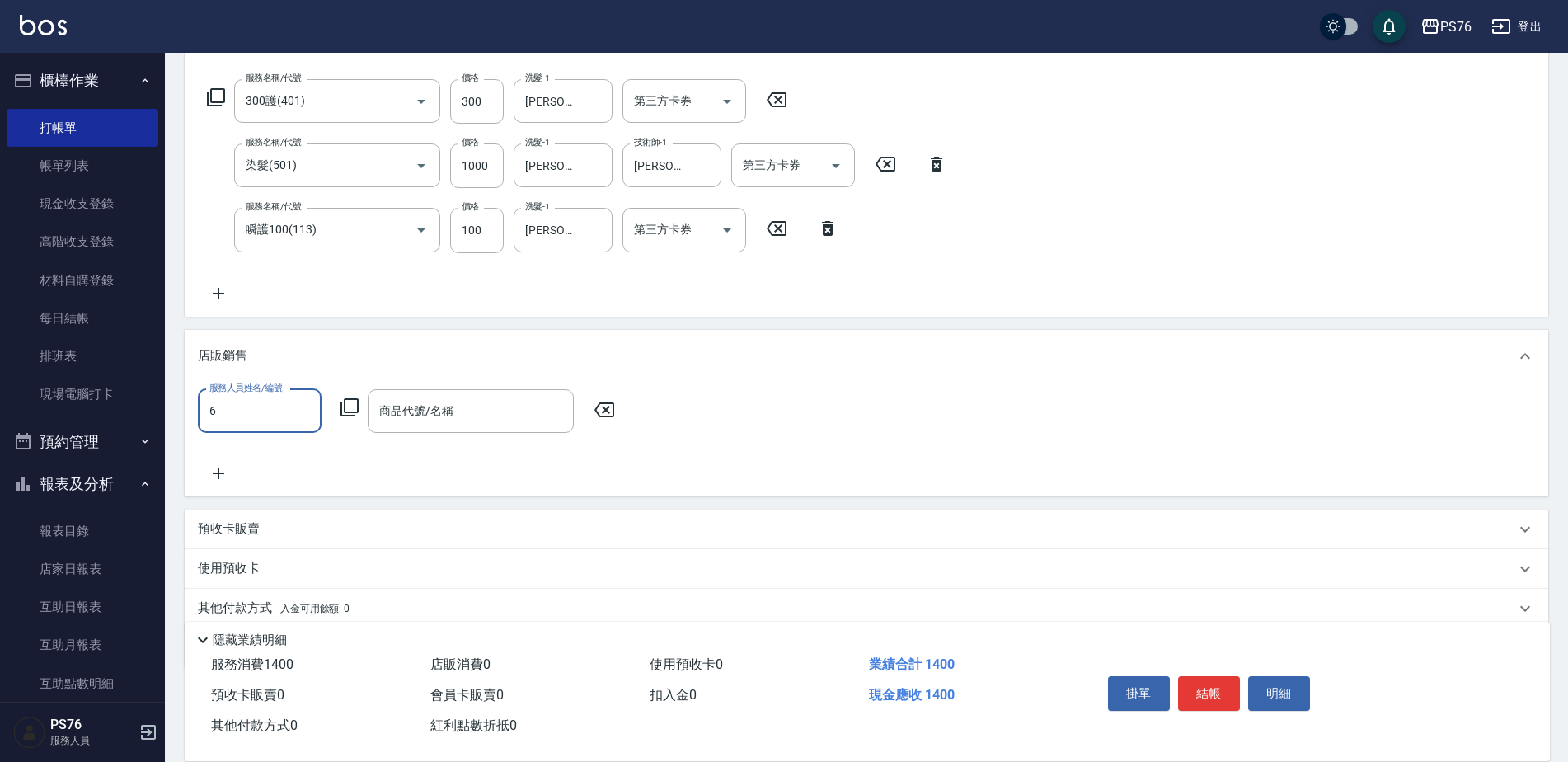
type input "[PERSON_NAME]-6"
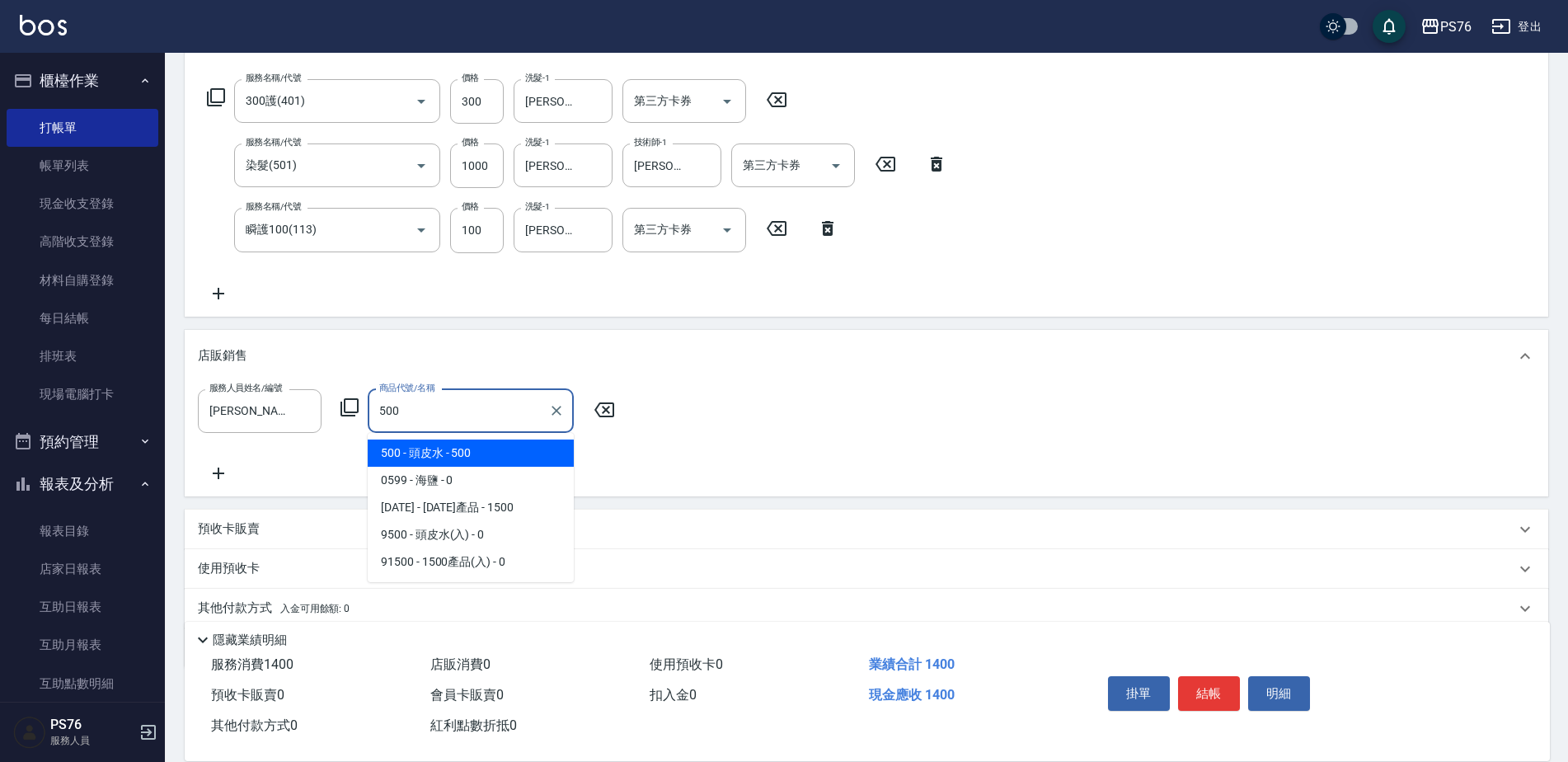
type input "頭皮水"
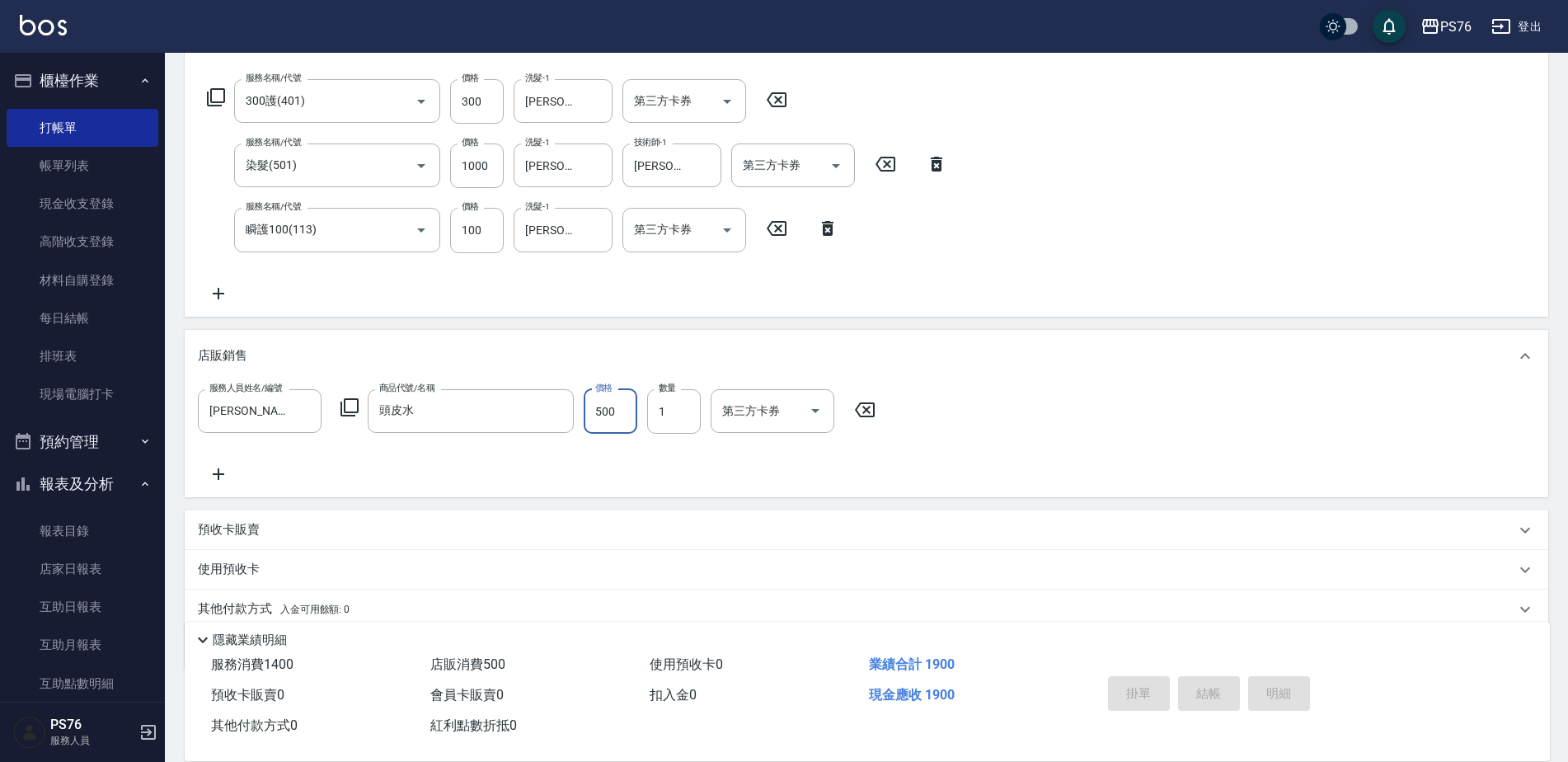
type input "[DATE] 17:21"
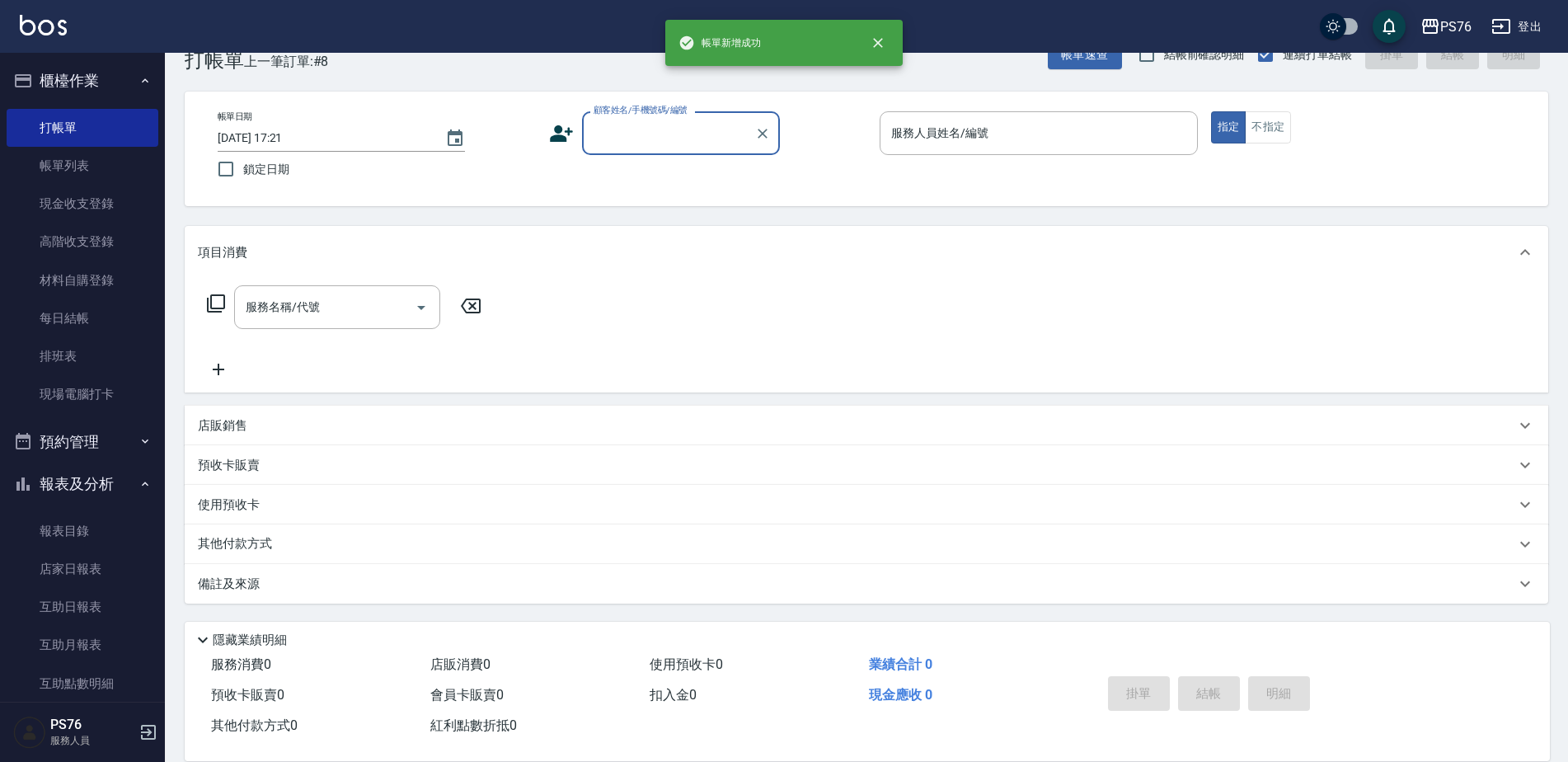
scroll to position [0, 0]
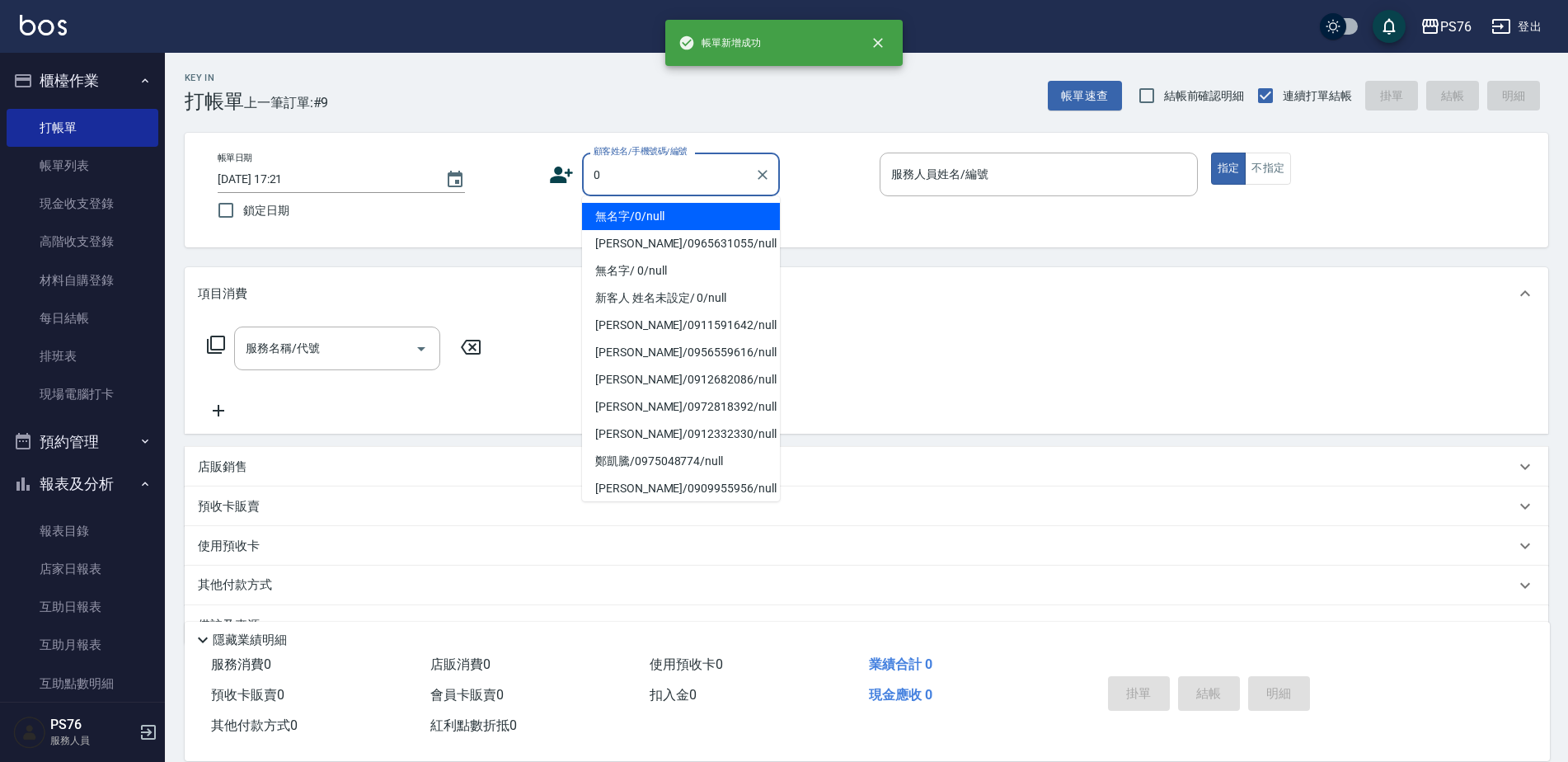
type input "無名字/0/null"
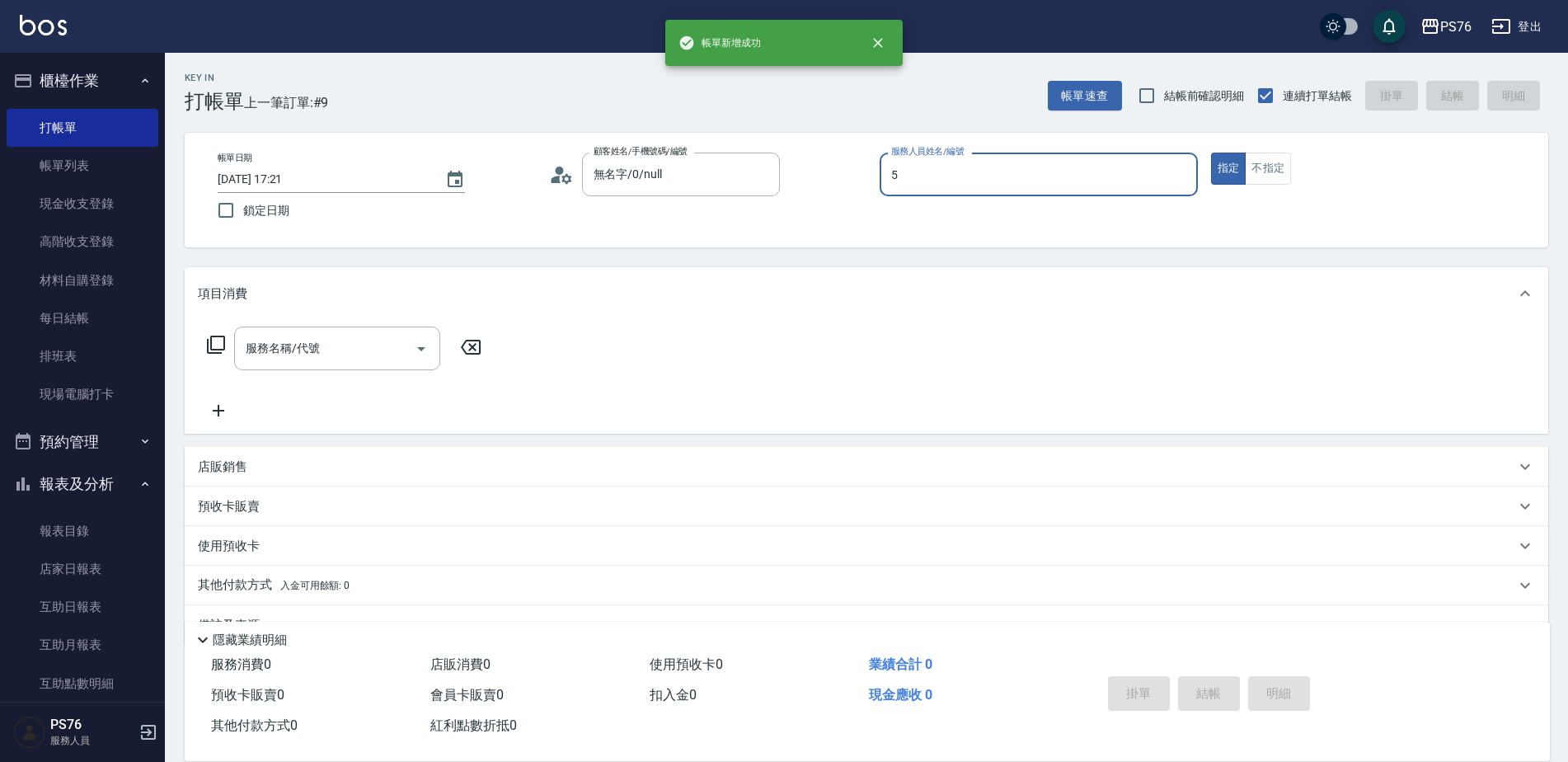
type input "[PERSON_NAME]-5"
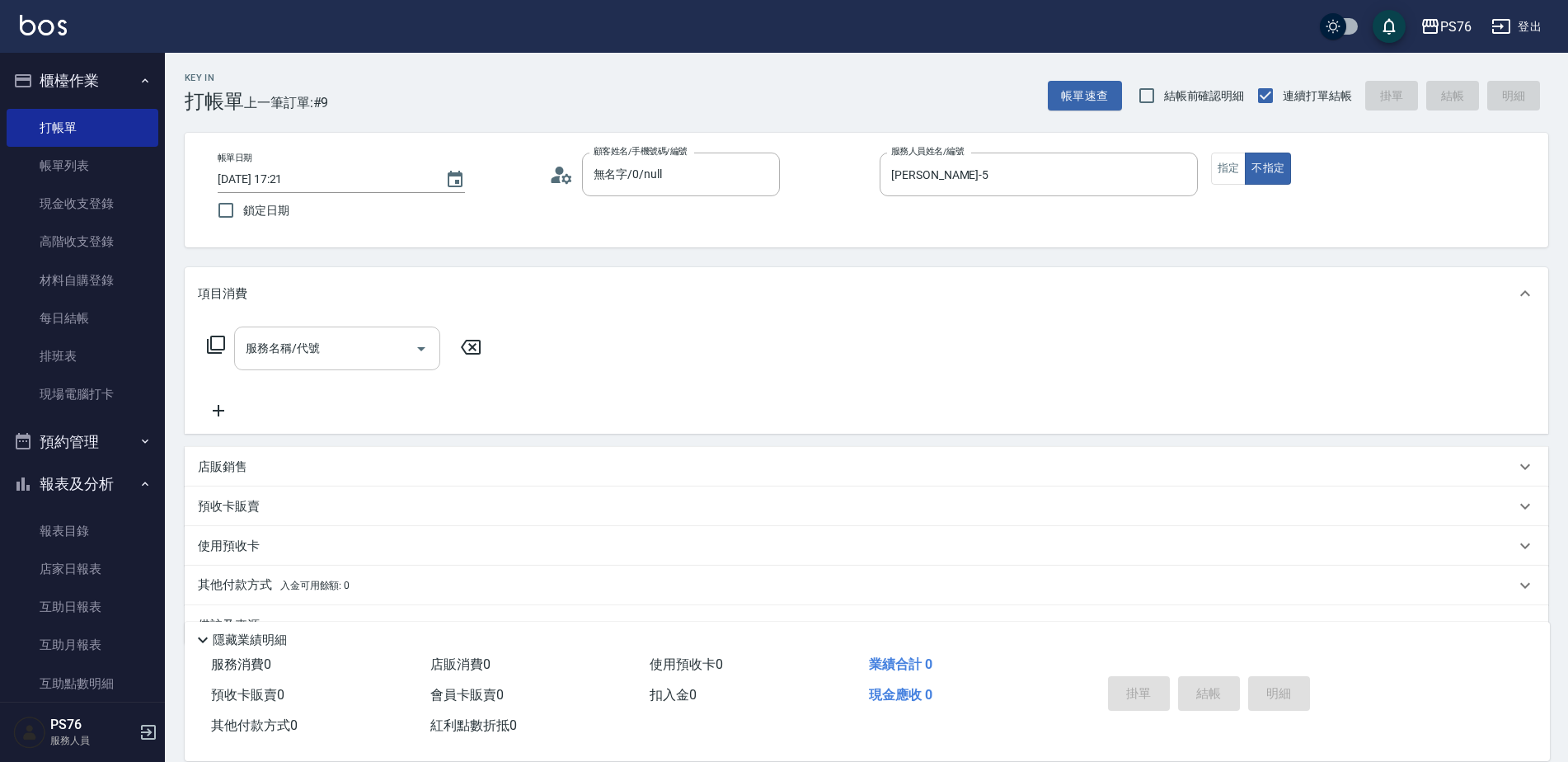
click at [328, 352] on input "服務名稱/代號" at bounding box center [325, 349] width 167 height 29
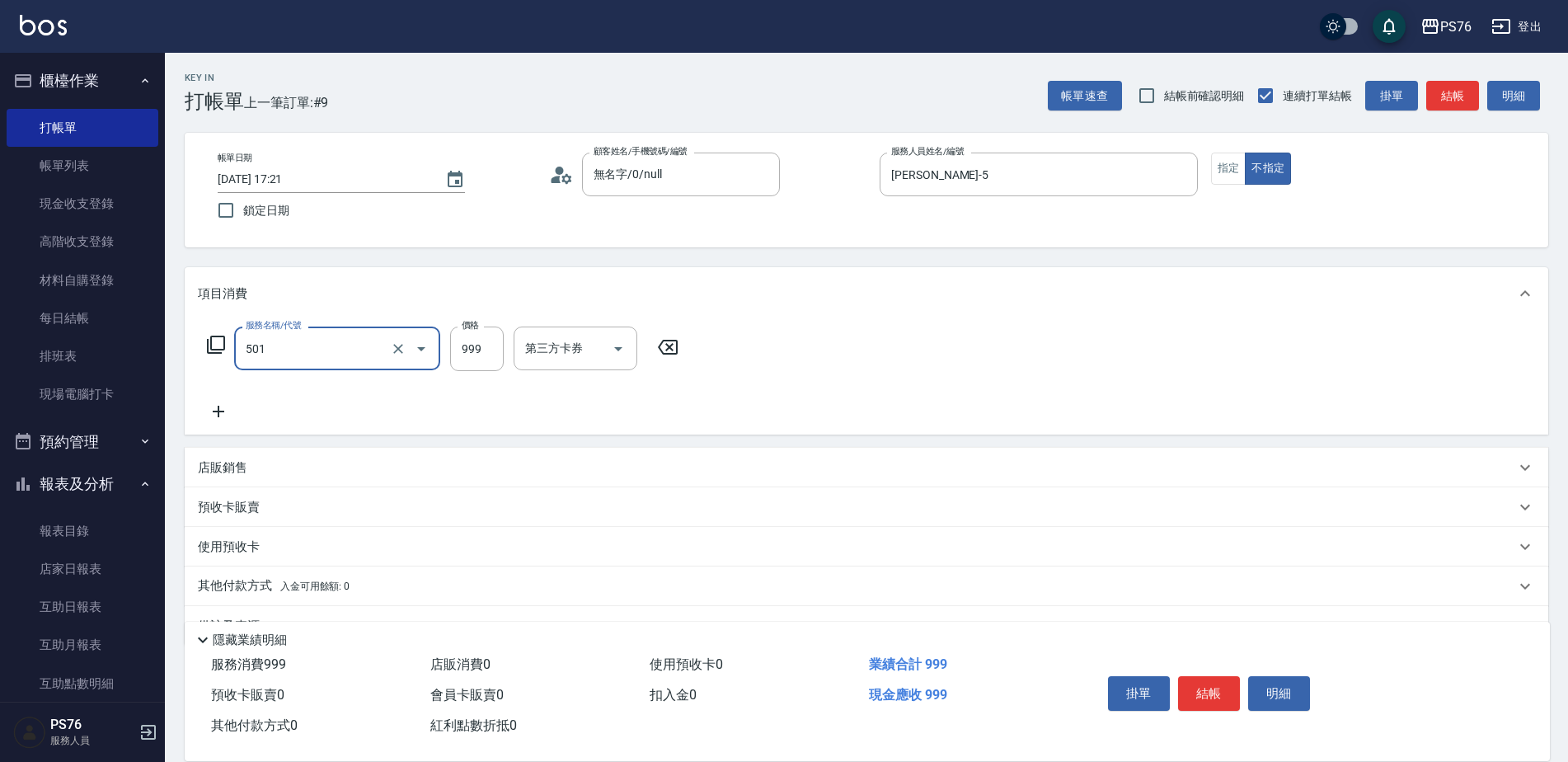
type input "染髮(501)"
type input "1000"
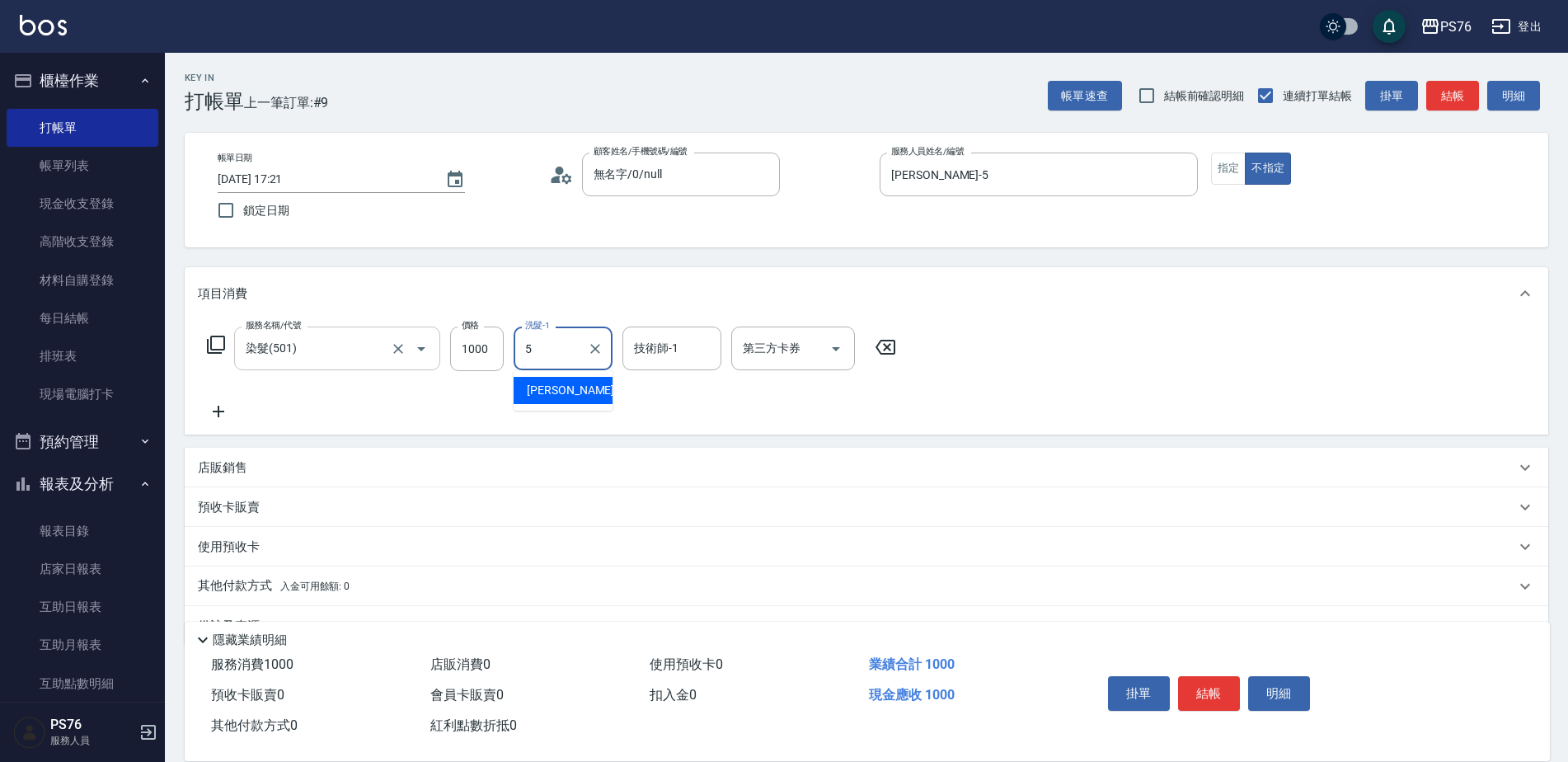
type input "[PERSON_NAME]-5"
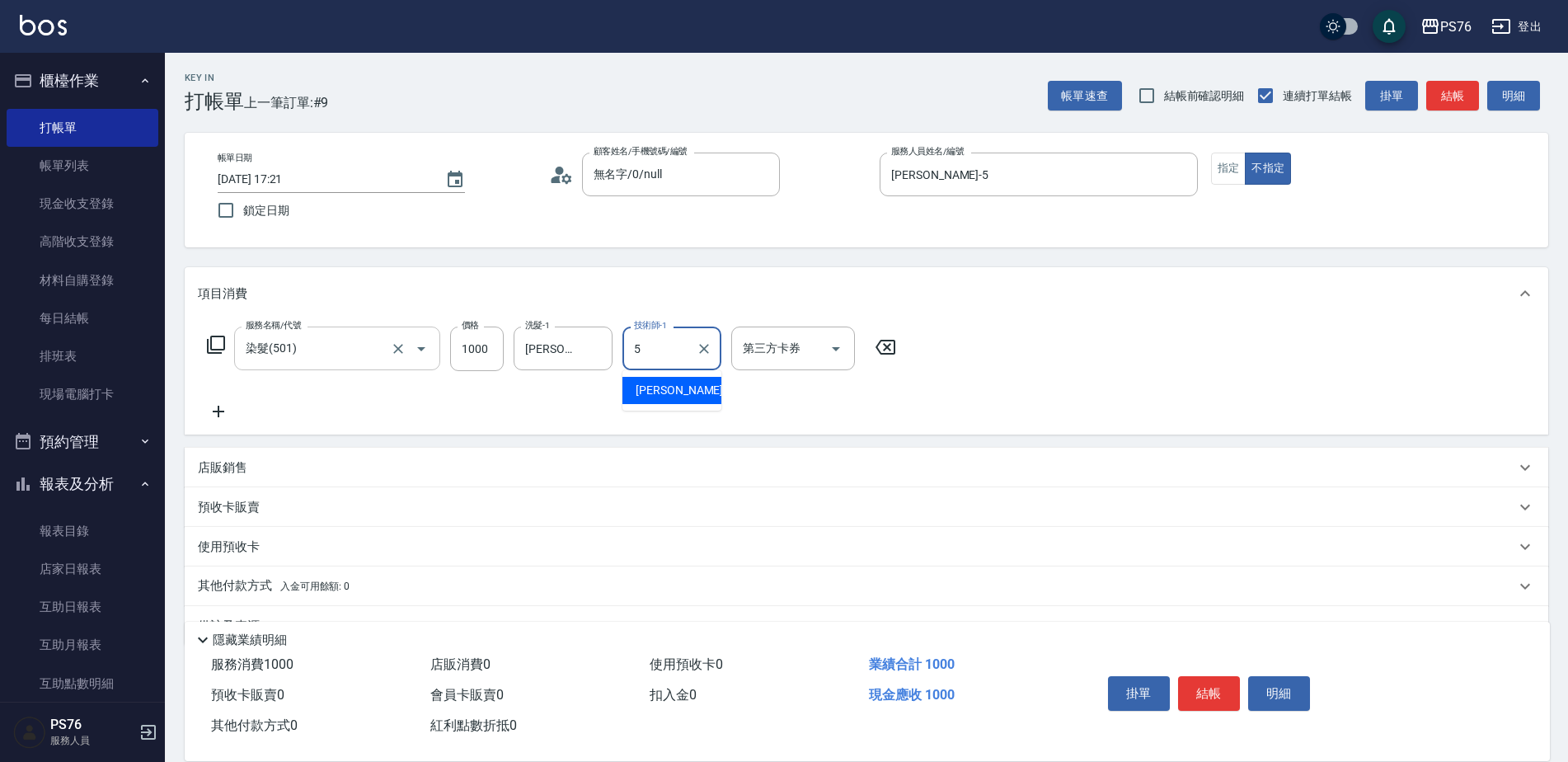
type input "[PERSON_NAME]-5"
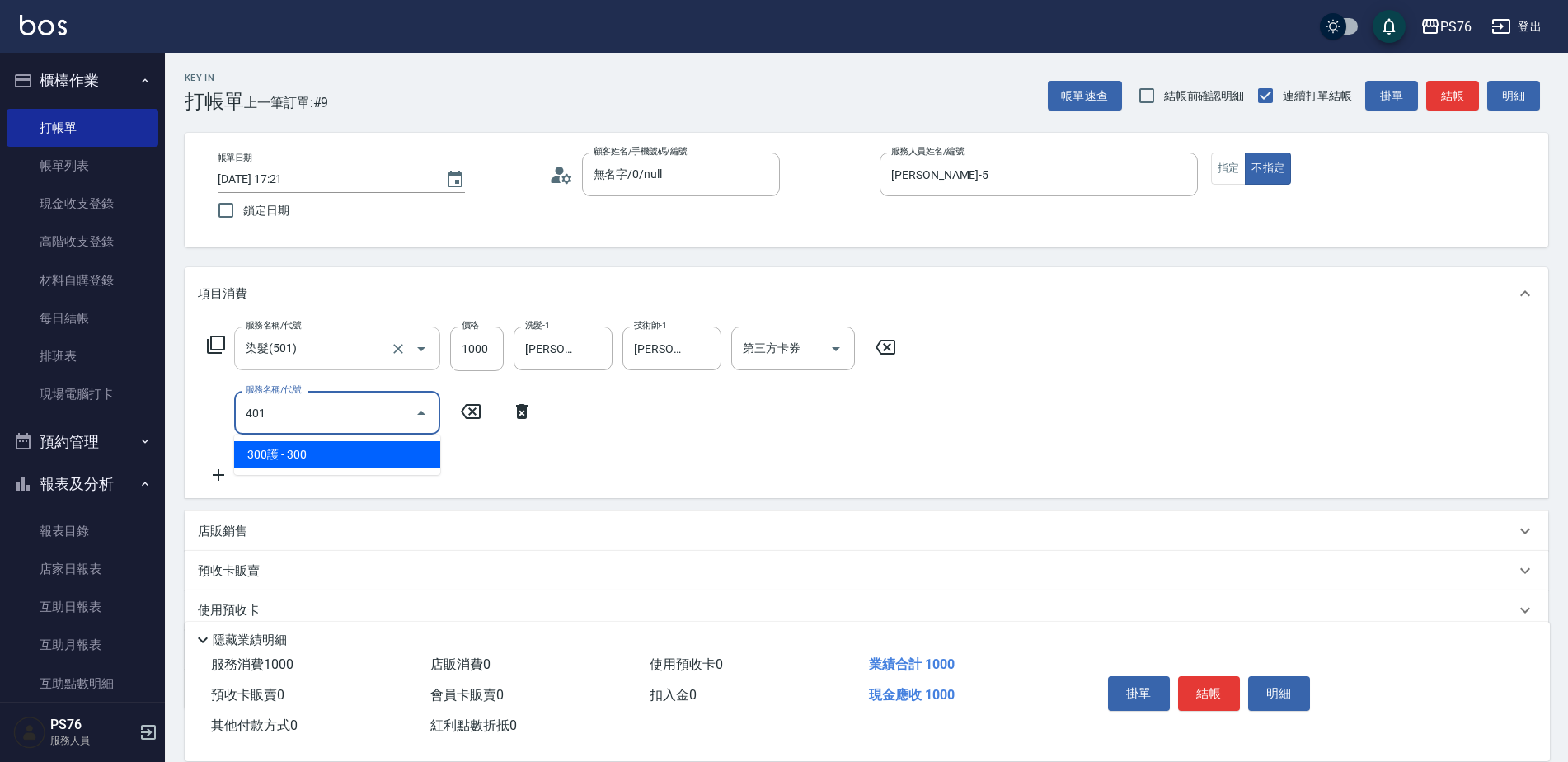
type input "300護(401)"
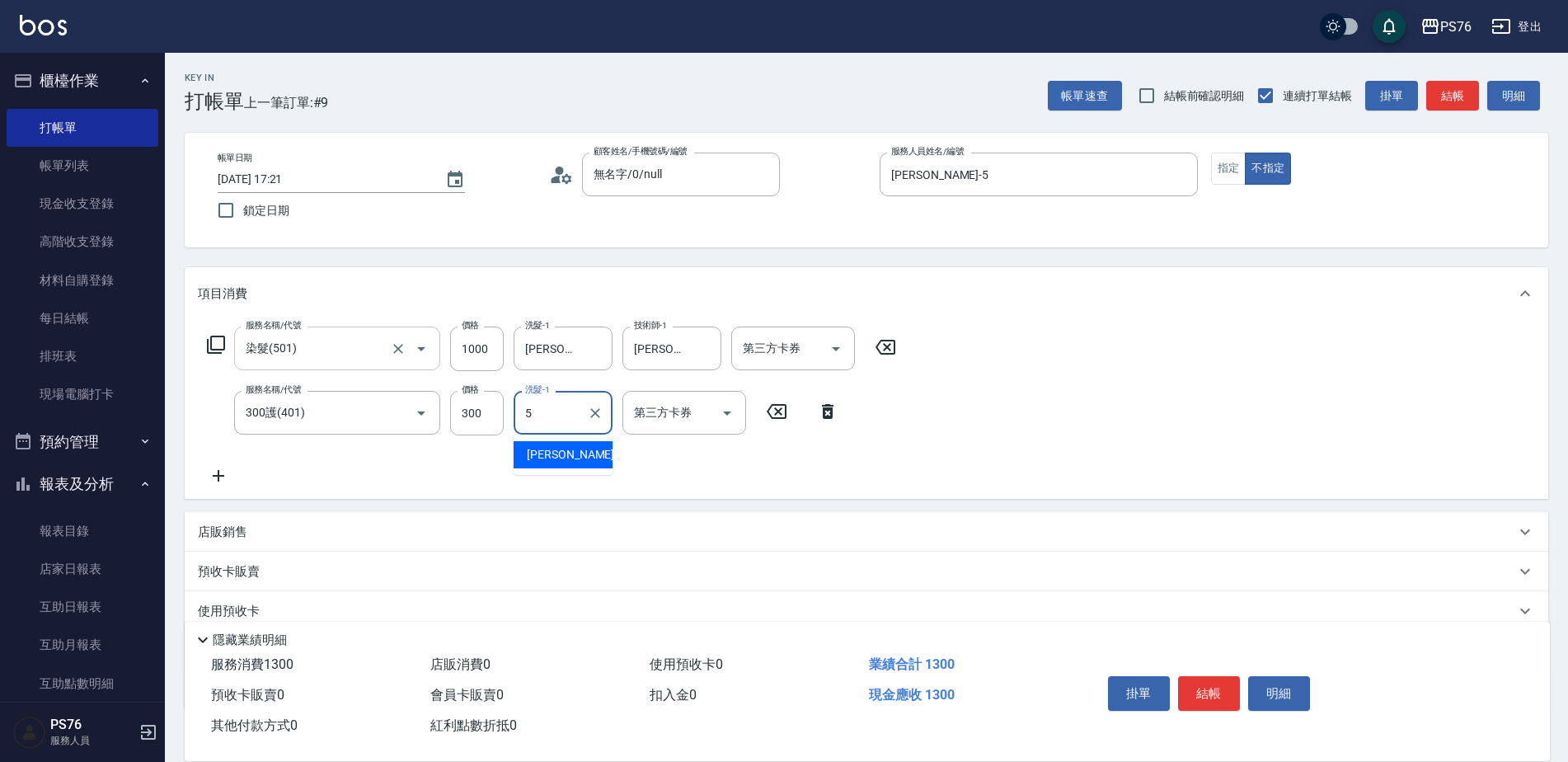
type input "[PERSON_NAME]-5"
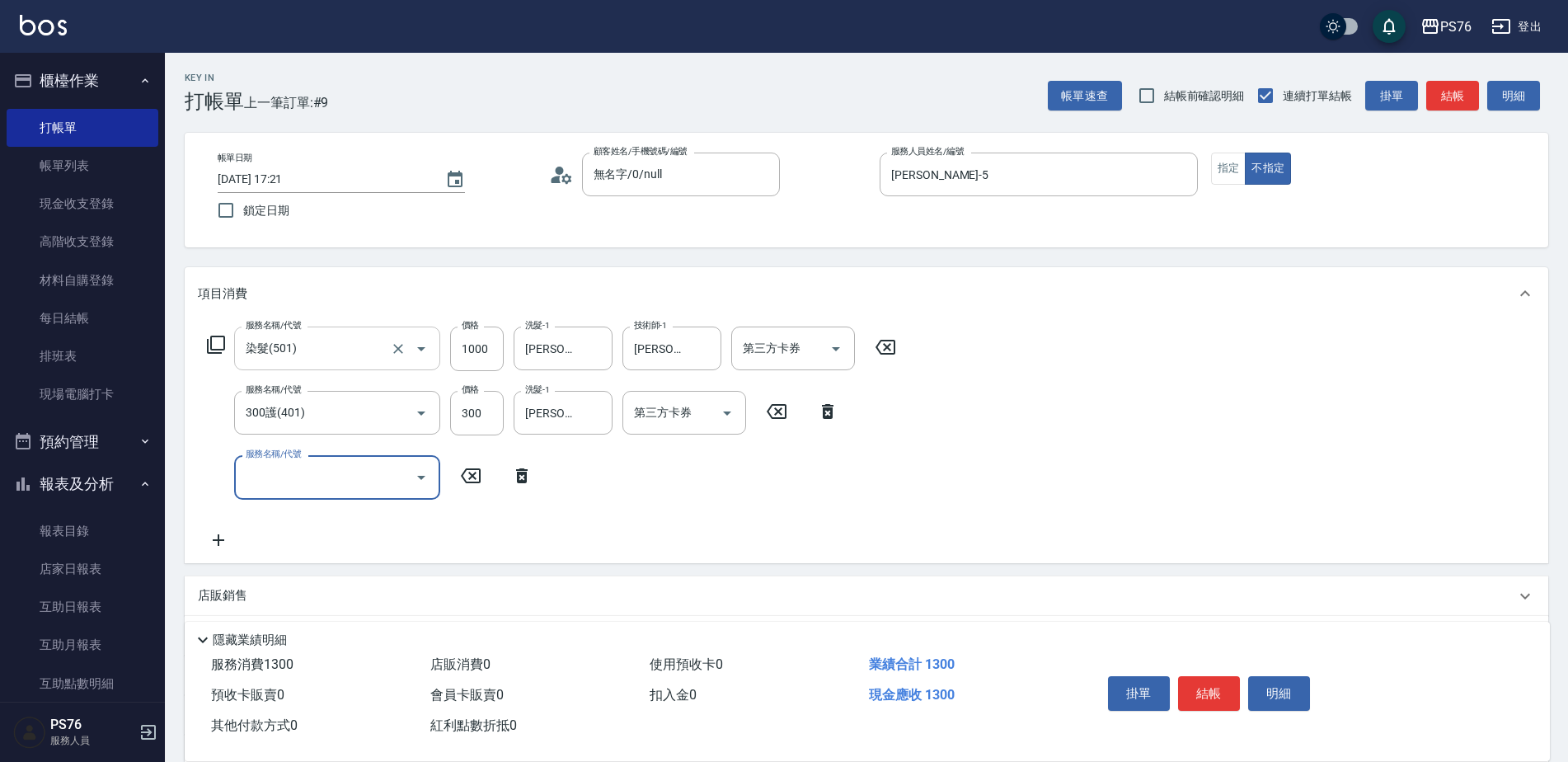
type input "1"
type input "500護(402)"
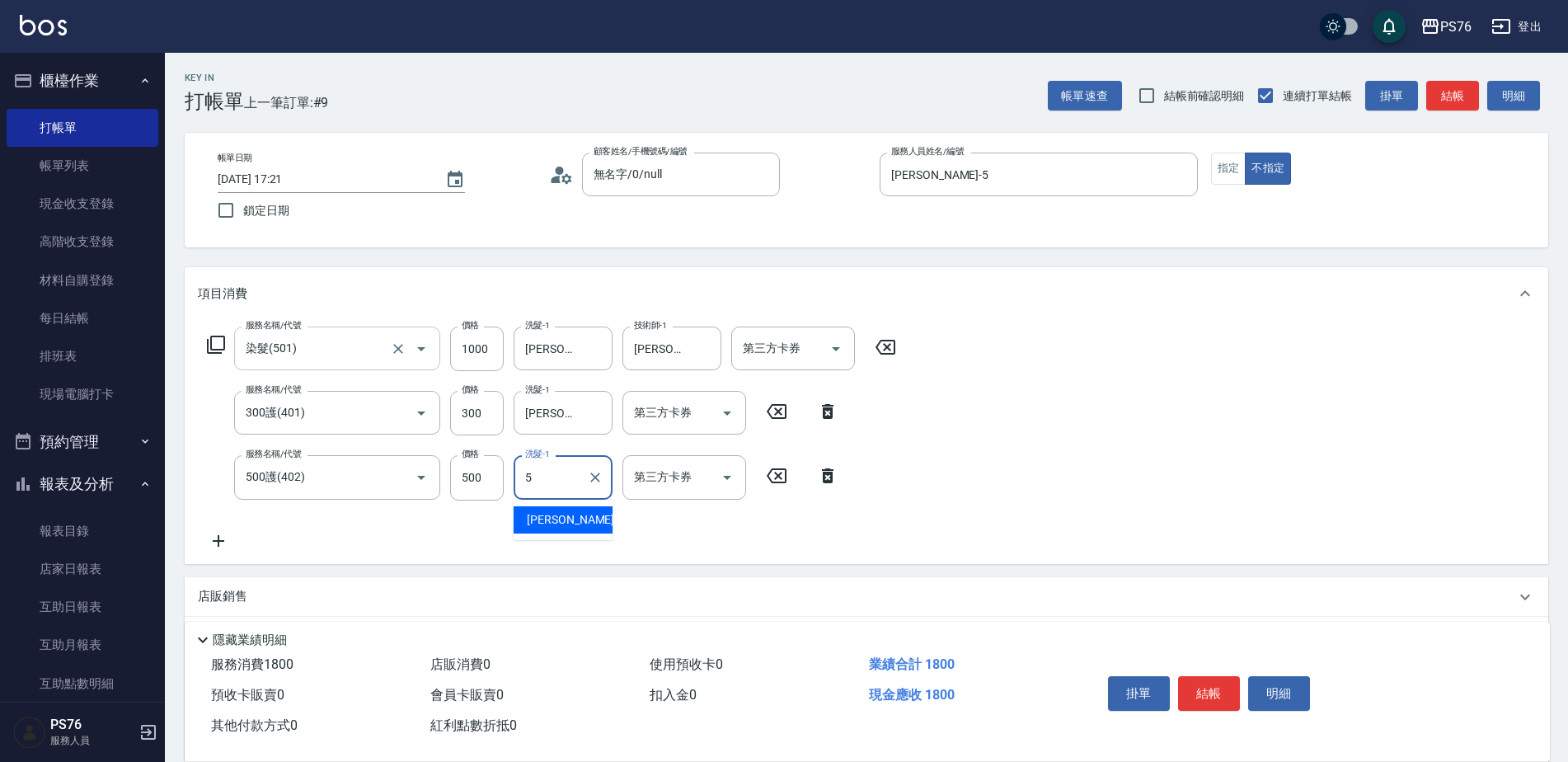
type input "[PERSON_NAME]-5"
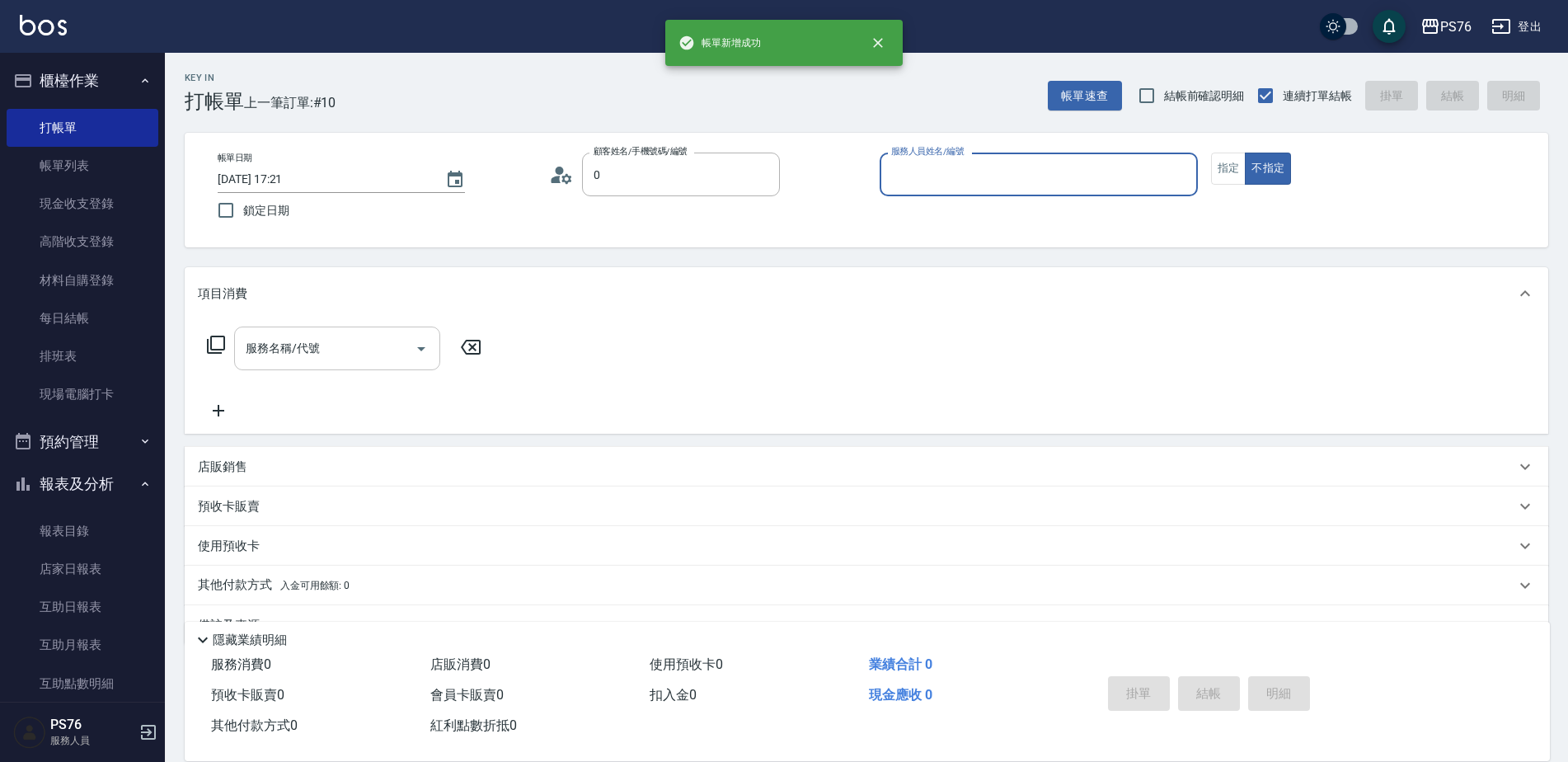
type input "無名字/0/null"
type input "/"
click at [1245, 153] on button "不指定" at bounding box center [1268, 168] width 46 height 32
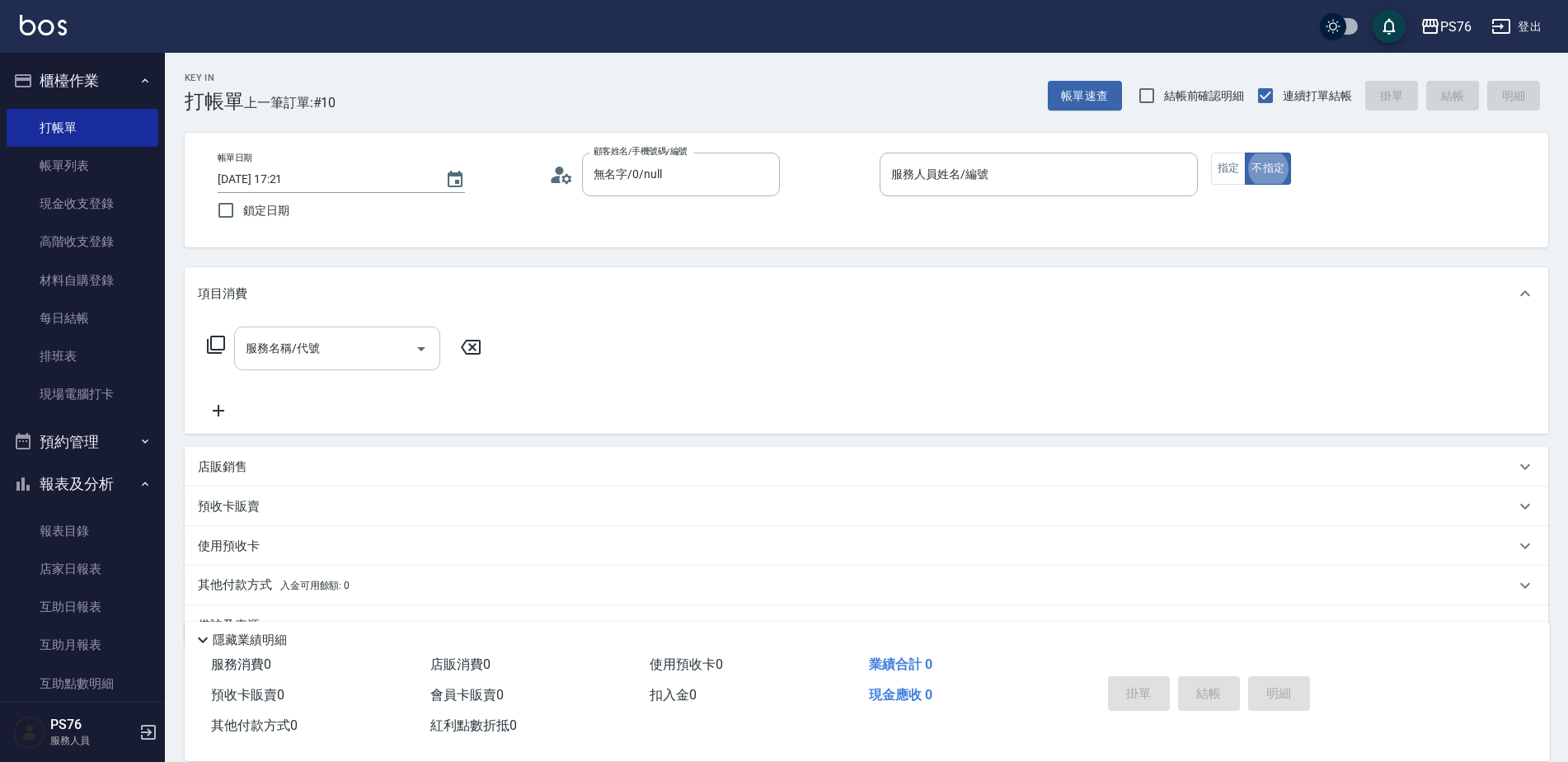
type button "false"
click at [962, 166] on div "服務人員姓名/編號 服務人員姓名/編號" at bounding box center [1039, 174] width 319 height 44
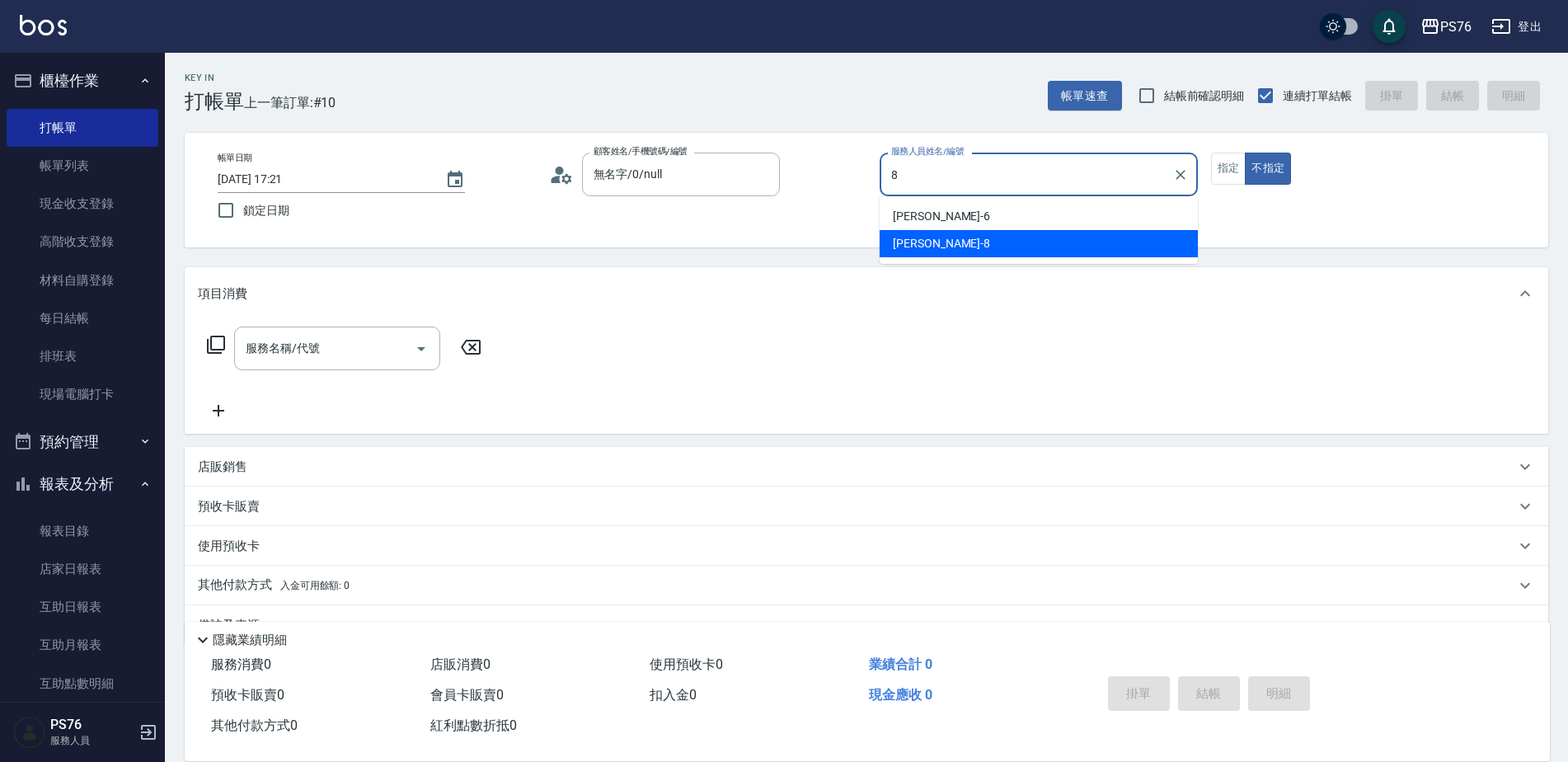
type input "[PERSON_NAME]-8"
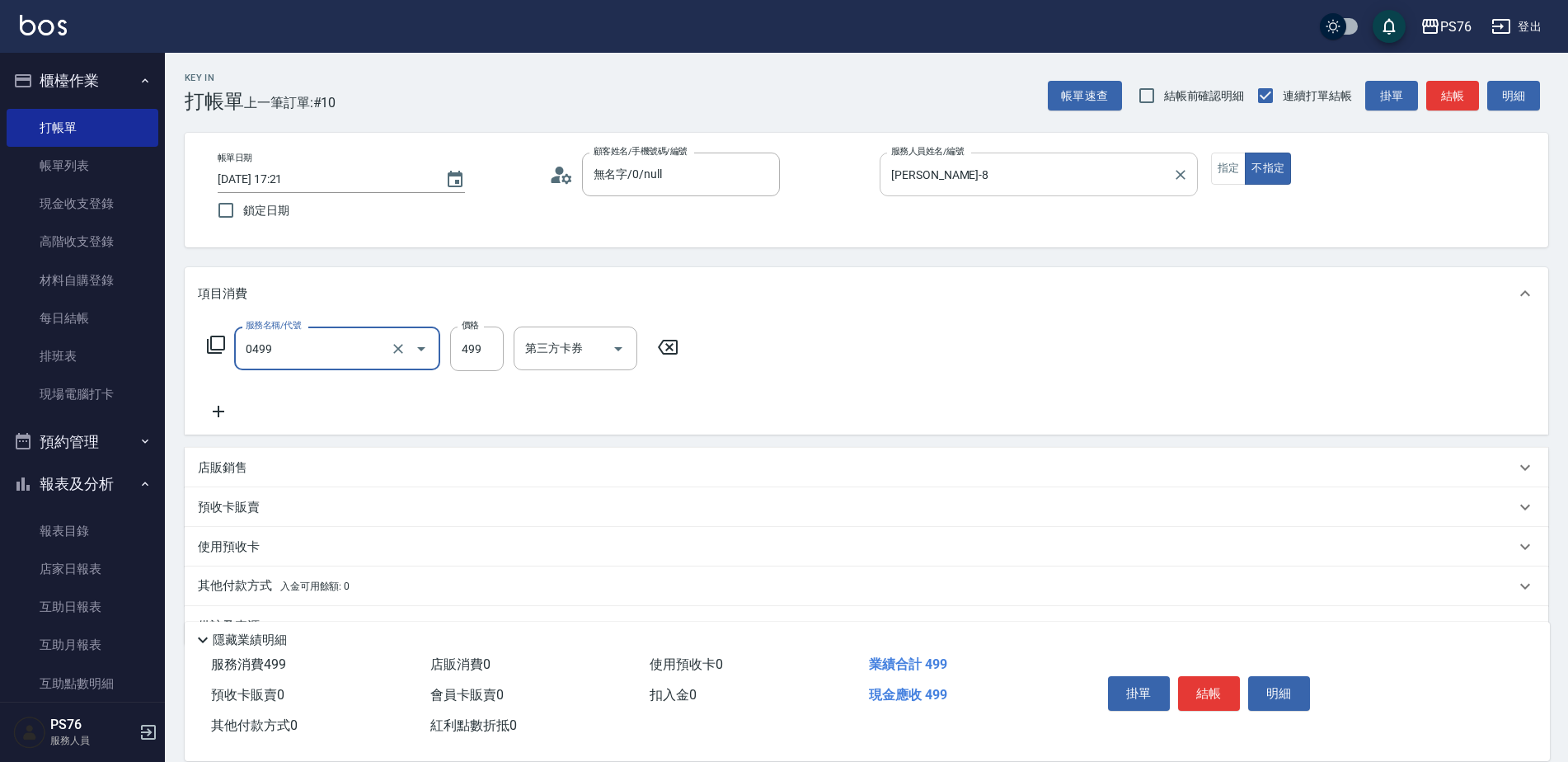
type input "[PERSON_NAME]499(0499)"
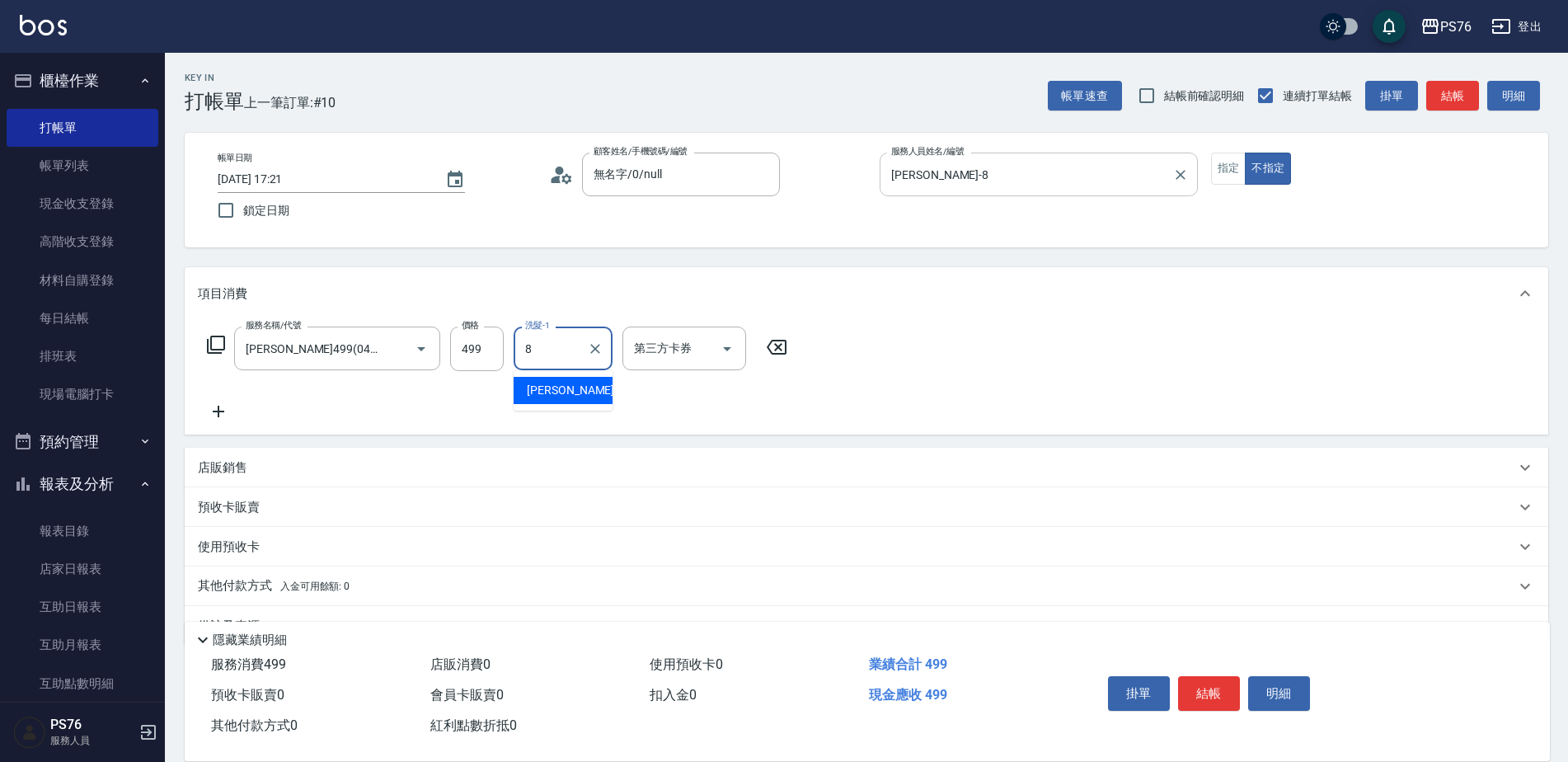
type input "[PERSON_NAME]-8"
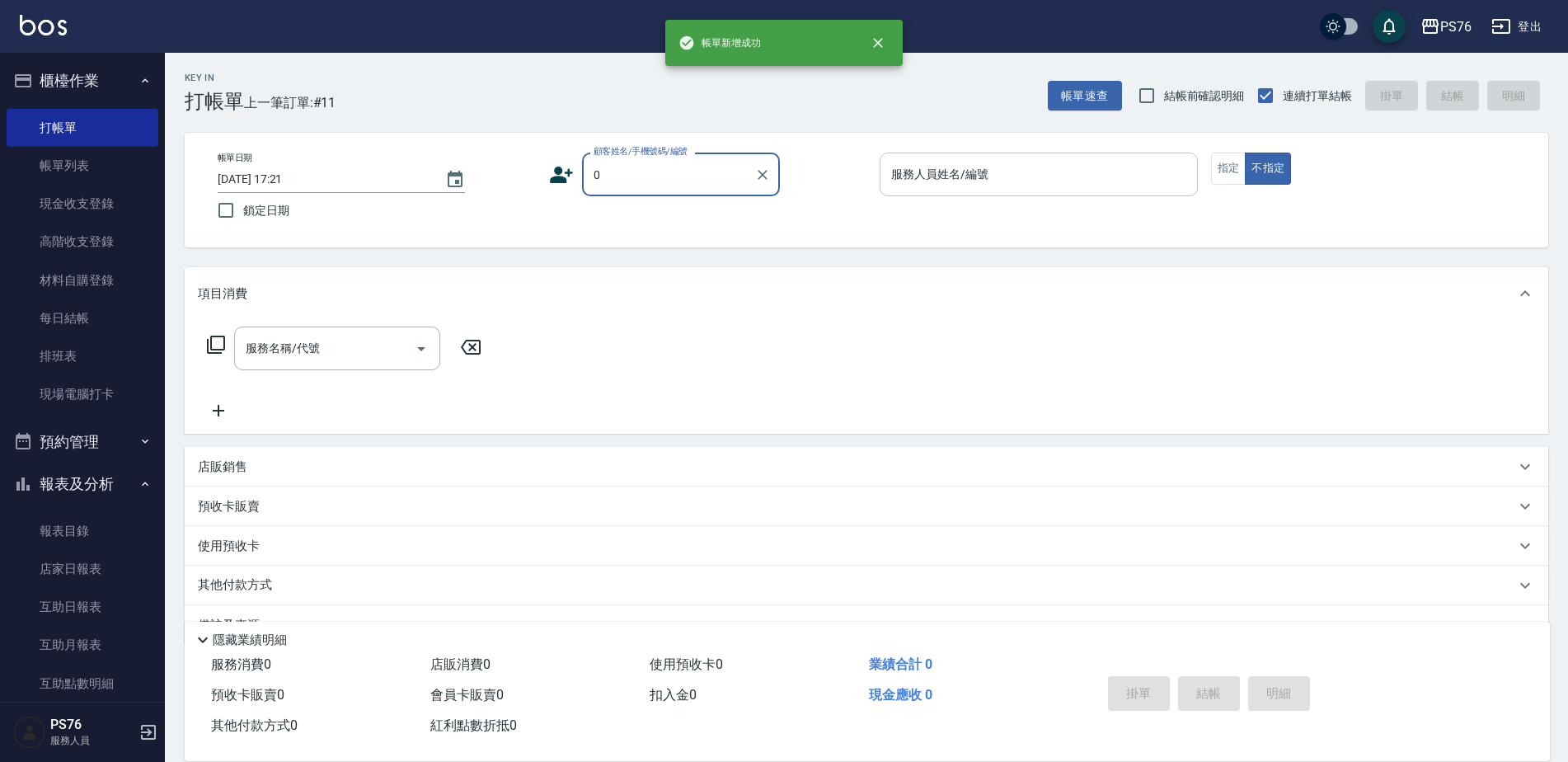
type input "無名字/0/null"
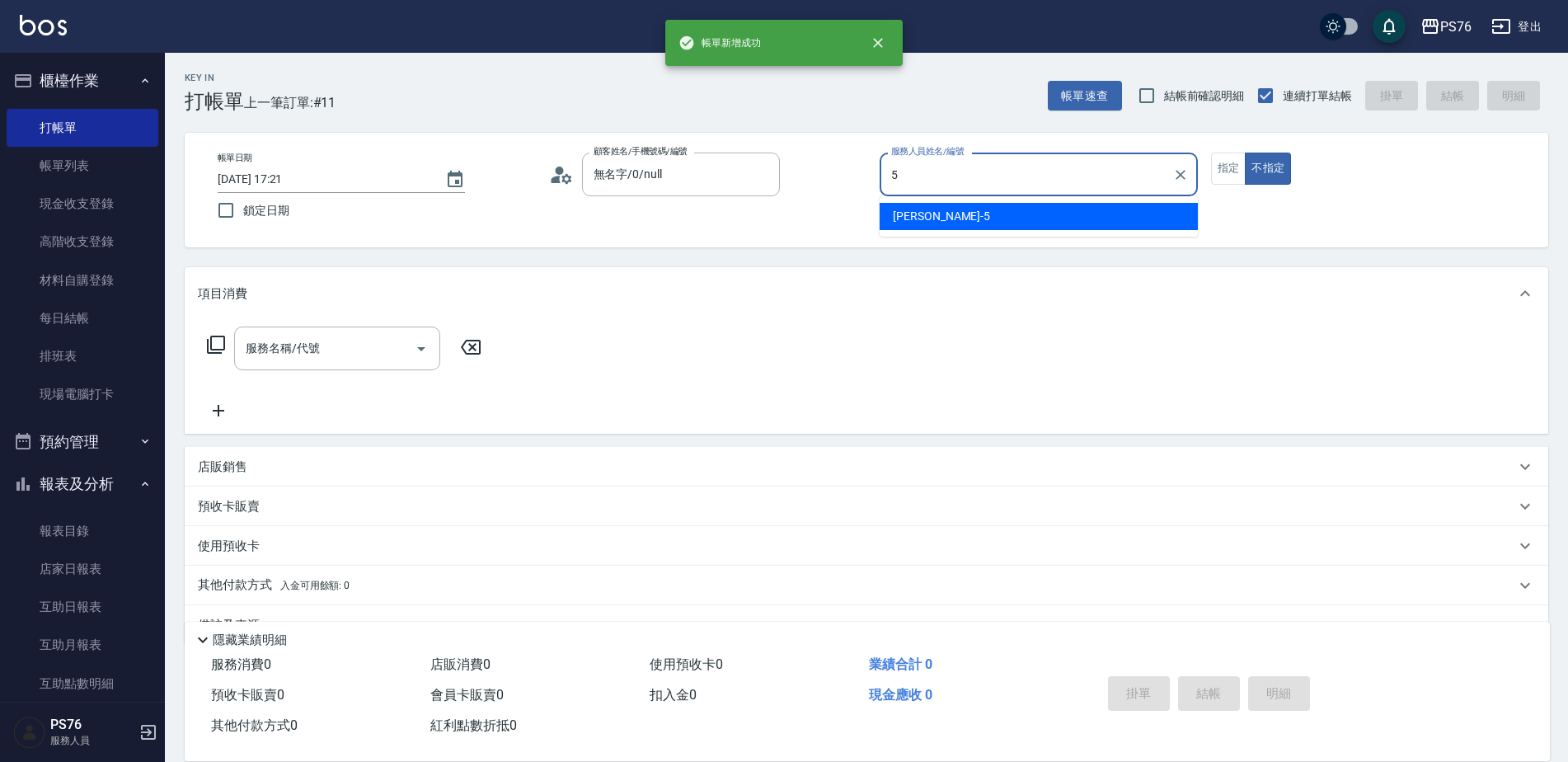
type input "[PERSON_NAME]-5"
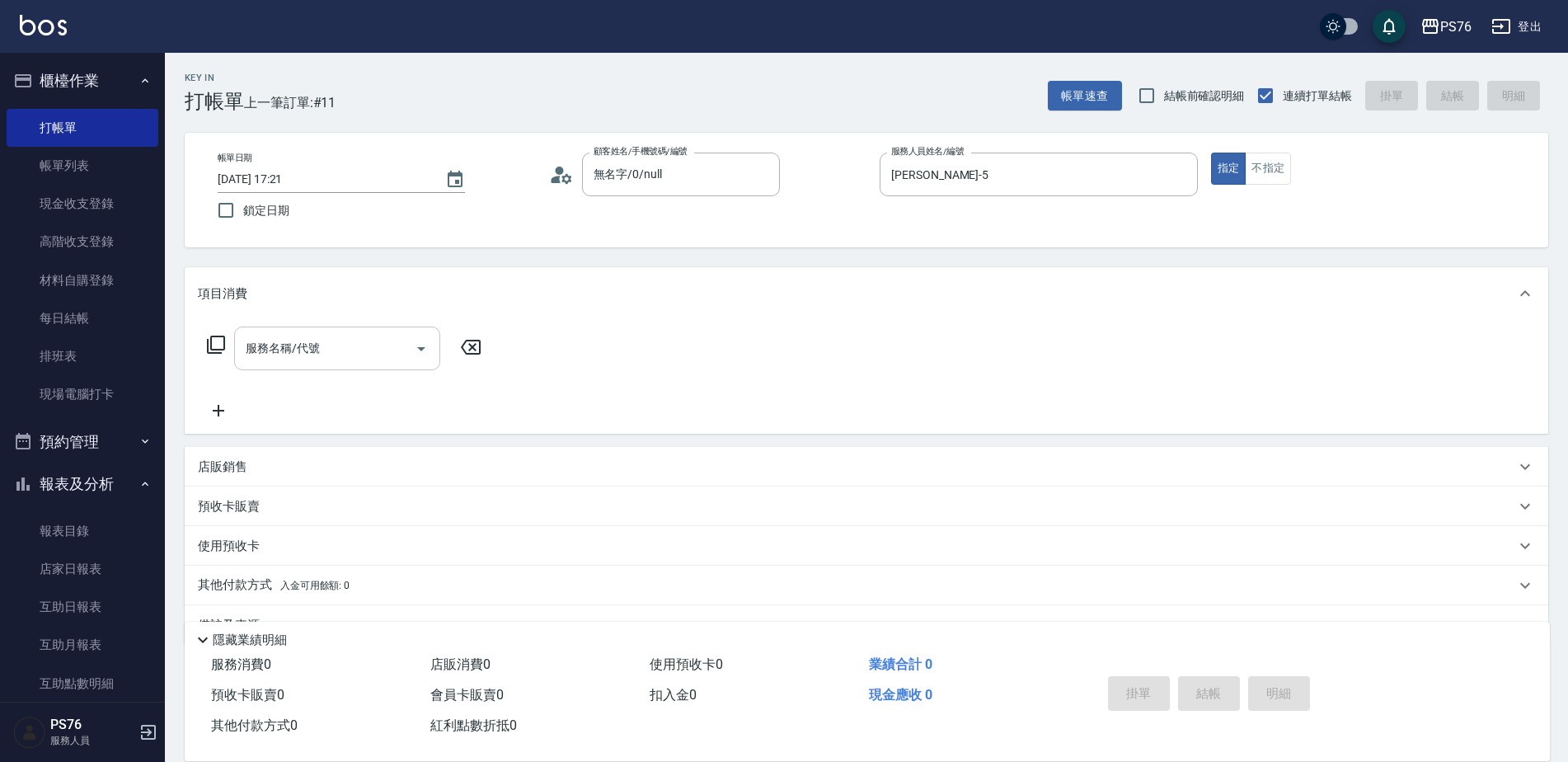
click at [277, 363] on div "服務名稱/代號" at bounding box center [337, 348] width 206 height 44
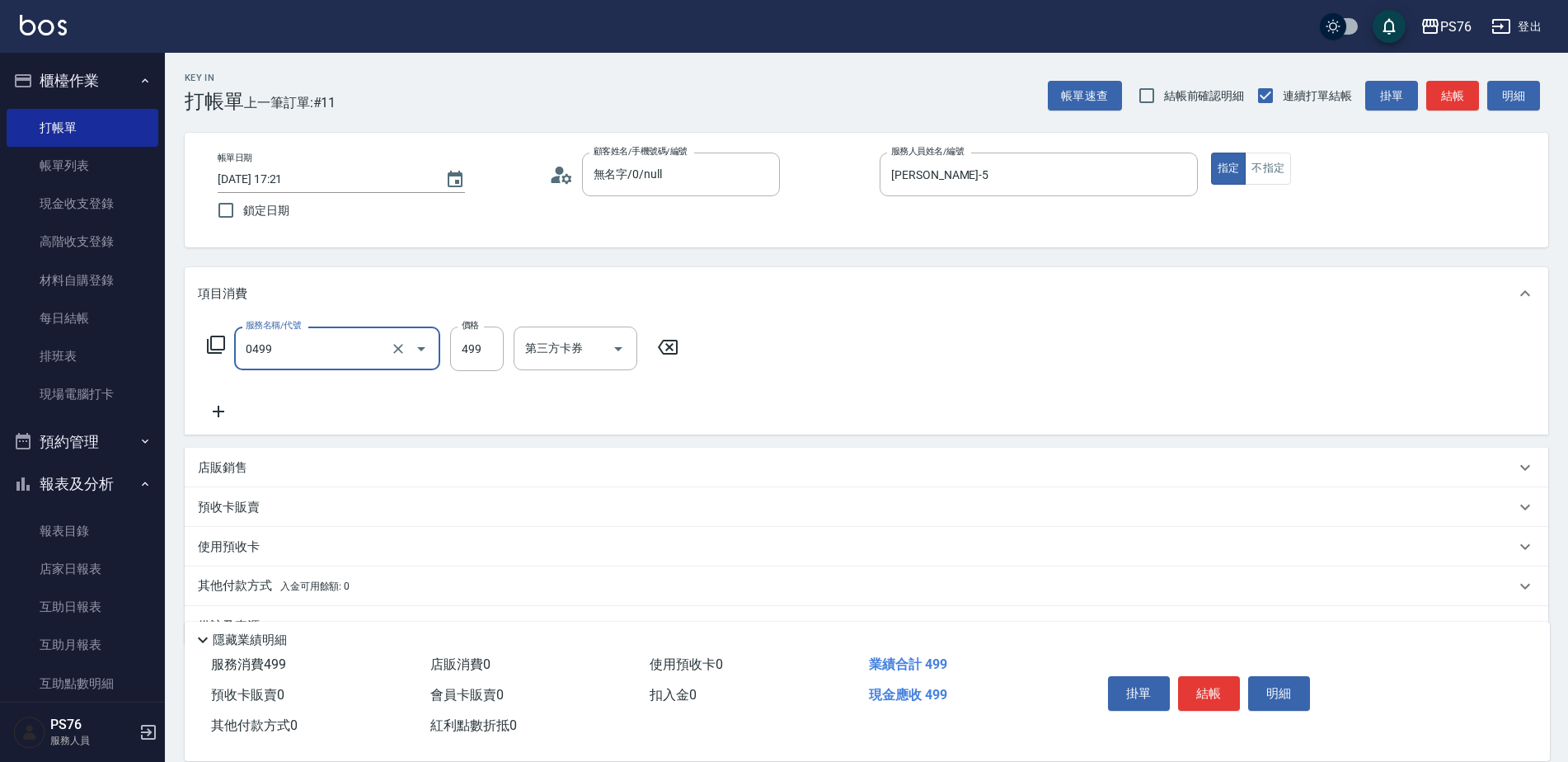
type input "[PERSON_NAME]499(0499)"
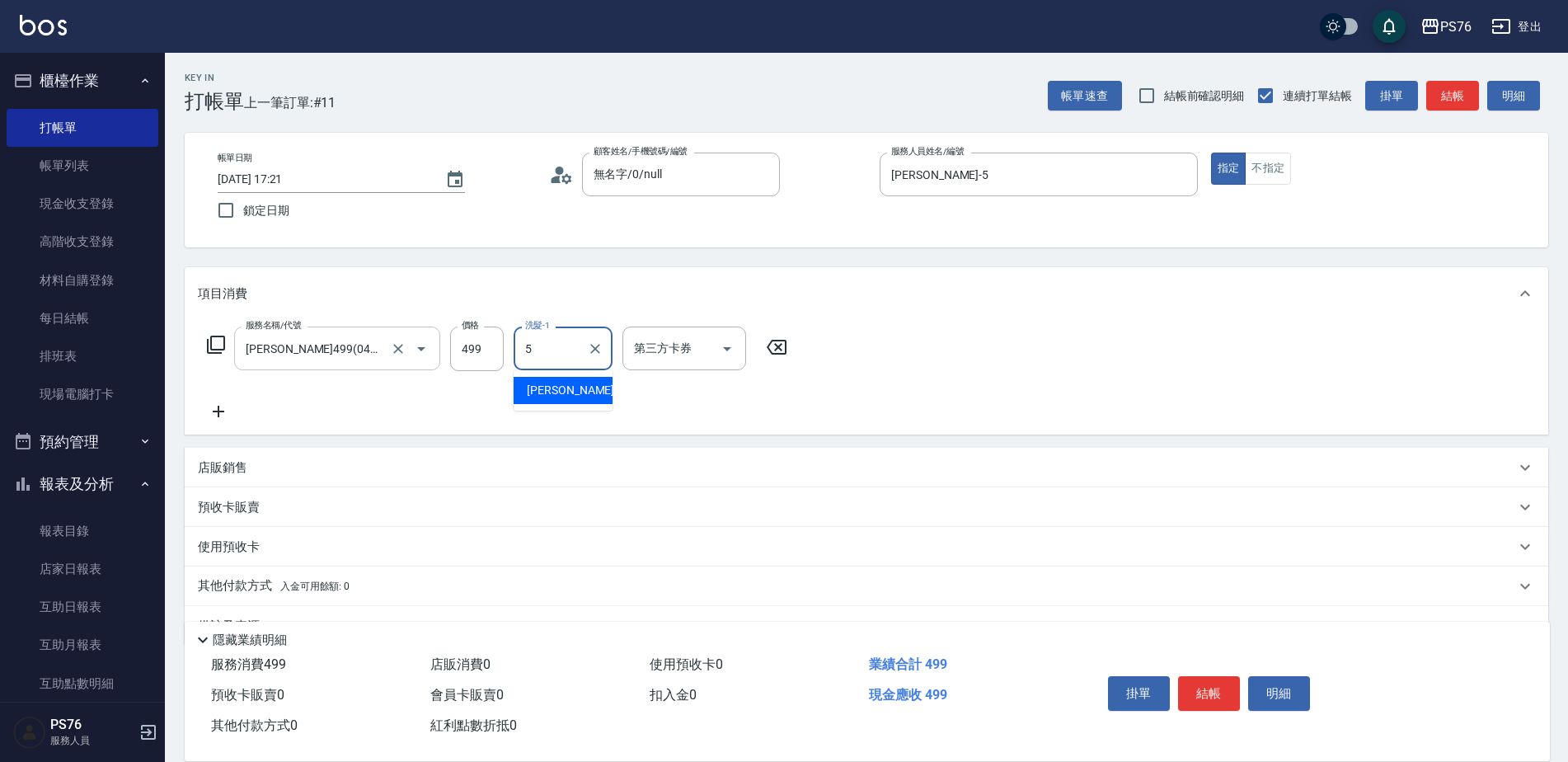
type input "[PERSON_NAME]-5"
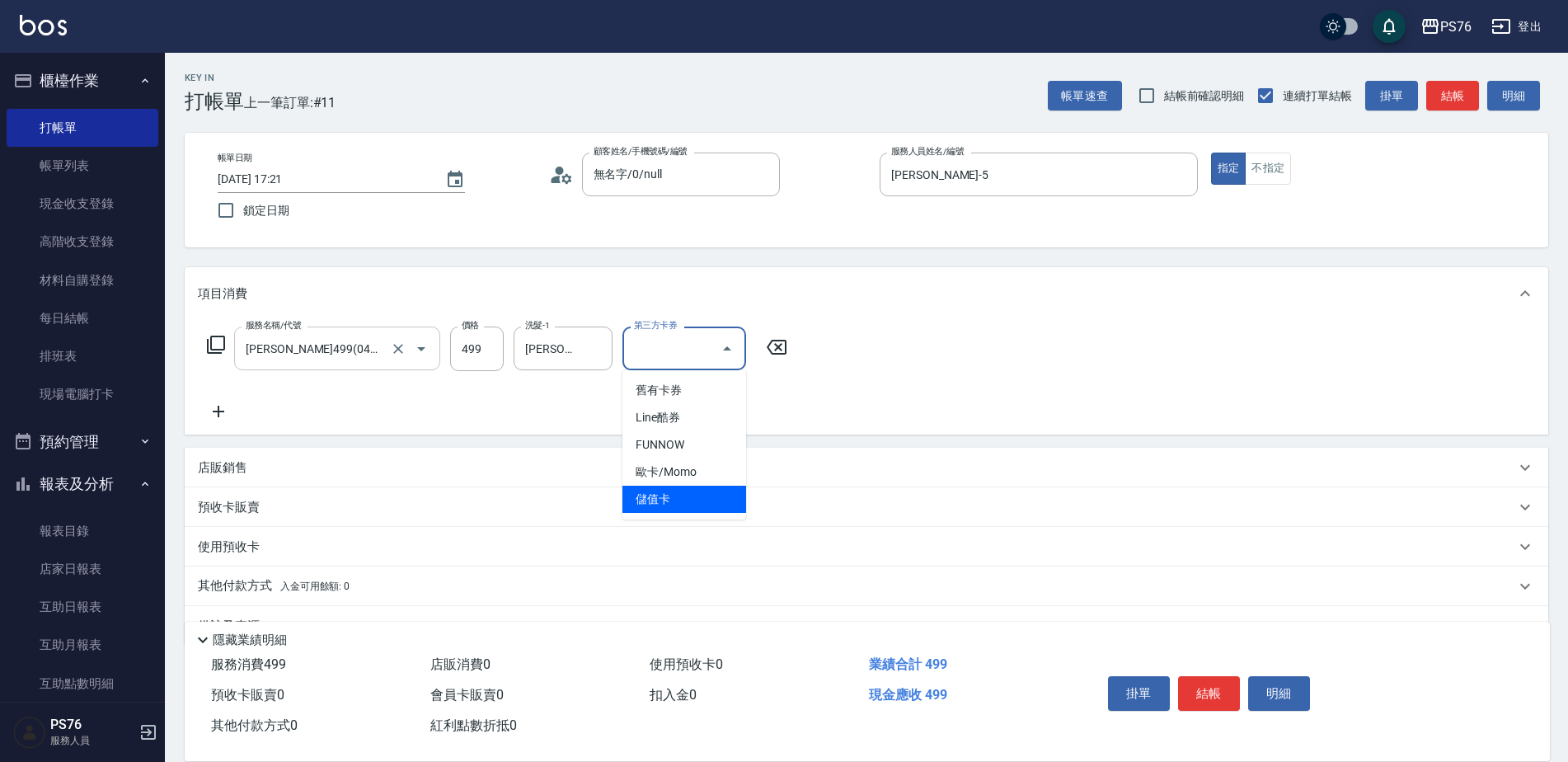
type input "儲值卡"
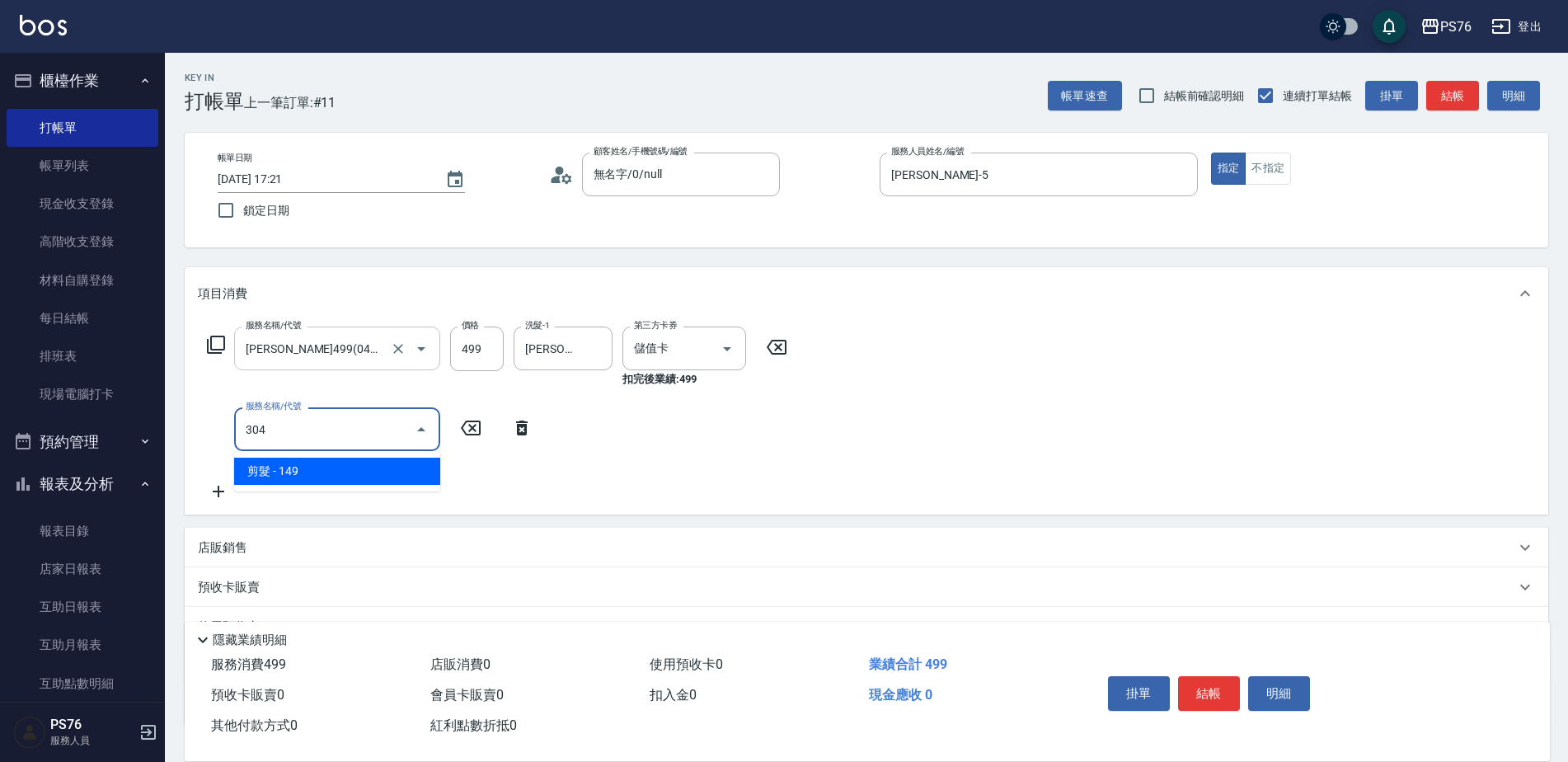
type input "剪髮(304)"
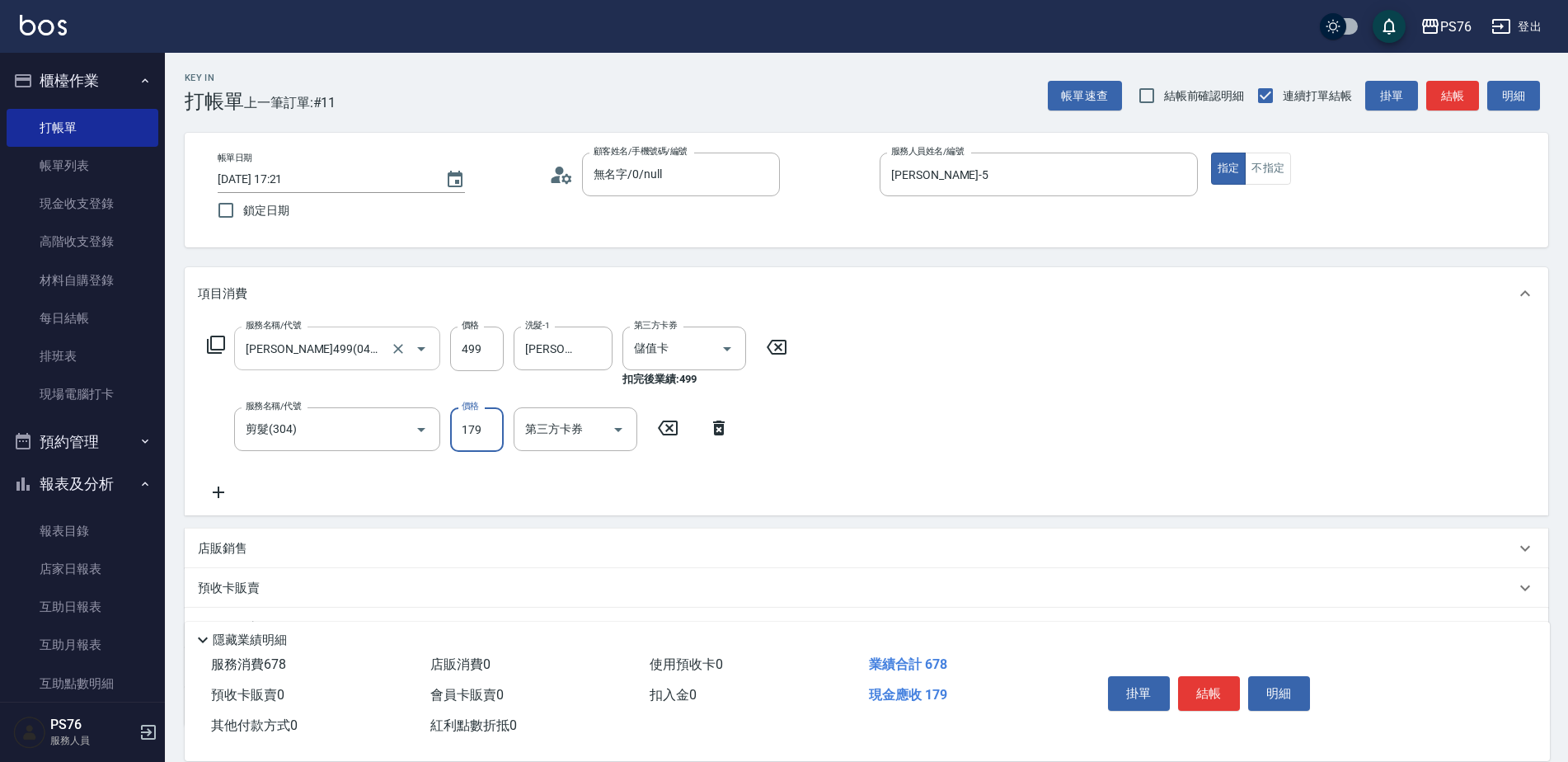
type input "179"
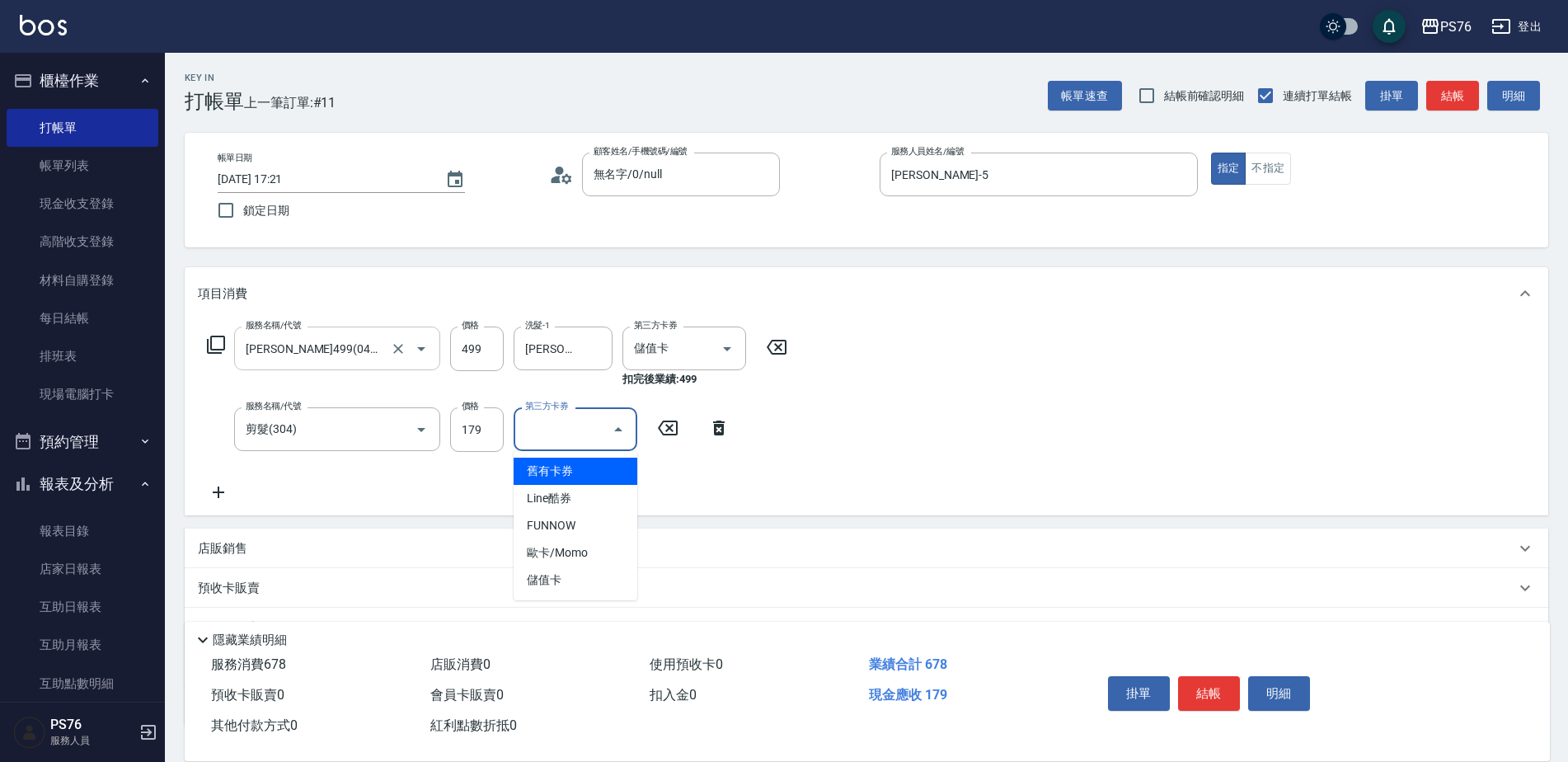
type input "儲值卡"
